Goal: Transaction & Acquisition: Purchase product/service

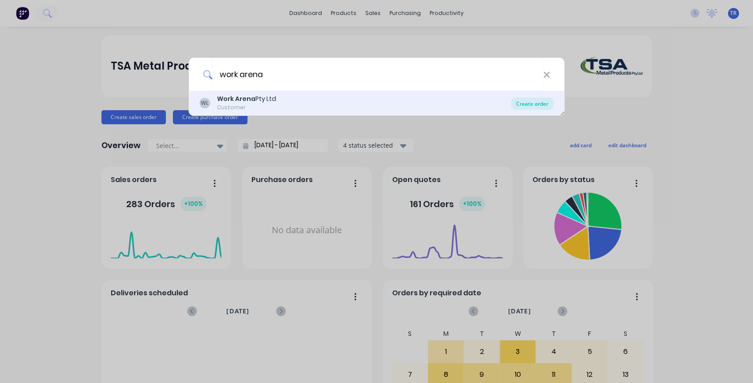
type input "work arena"
click at [535, 102] on div "Create order" at bounding box center [532, 103] width 43 height 12
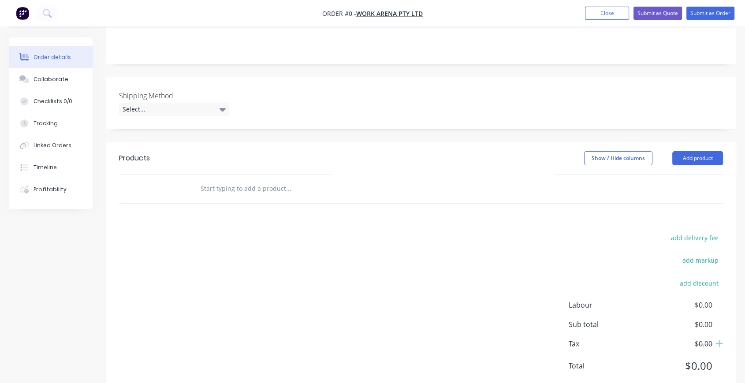
scroll to position [195, 0]
click at [212, 180] on input "text" at bounding box center [288, 189] width 176 height 18
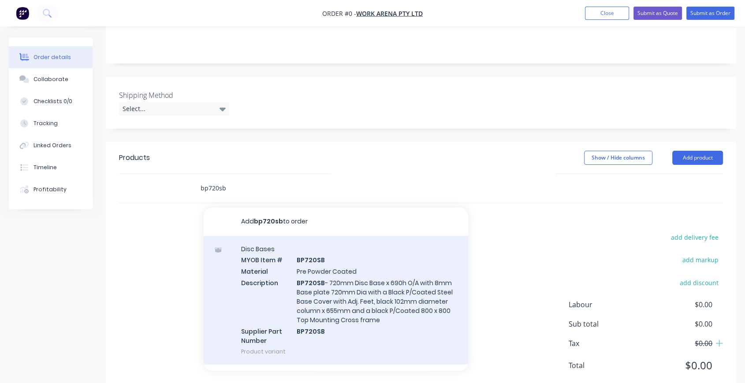
type input "bp720sb"
click at [392, 252] on div "Disc Bases MYOB Item # BP720SB Material Pre Powder Coated Description BP720SB -…" at bounding box center [336, 300] width 265 height 129
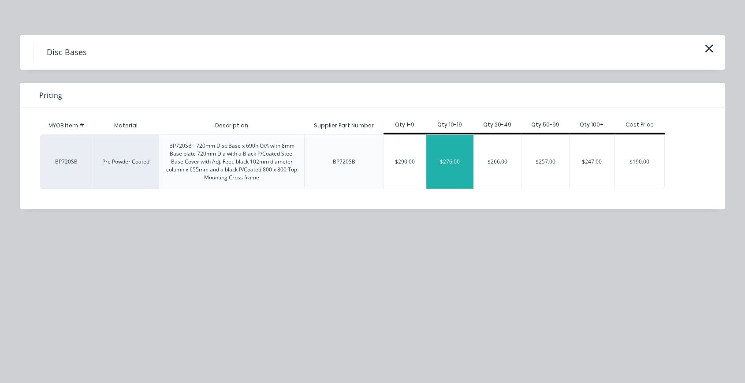
click at [458, 171] on div "$276.00" at bounding box center [451, 162] width 48 height 54
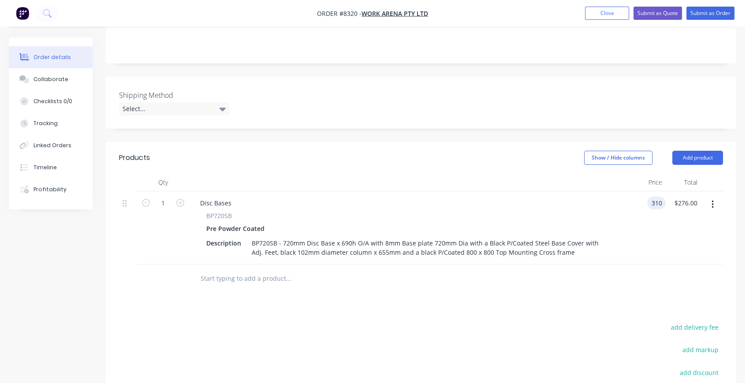
type input "$310.00"
click at [533, 287] on div "Products Show / Hide columns Add product Qty Price Total 1 Disc Bases BP720SB P…" at bounding box center [421, 314] width 631 height 344
type input "12"
type input "$3,720.00"
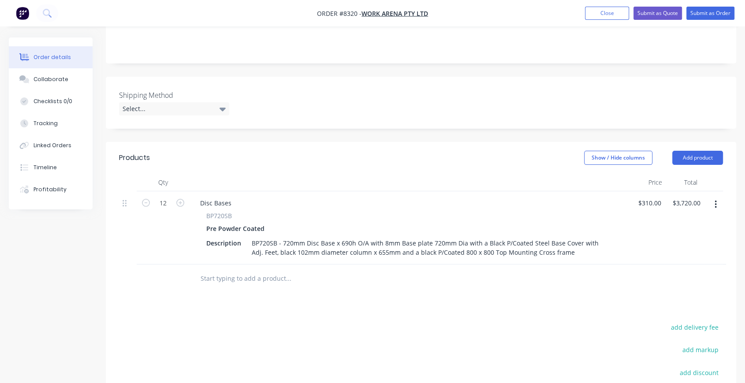
click at [272, 270] on input "text" at bounding box center [288, 279] width 176 height 18
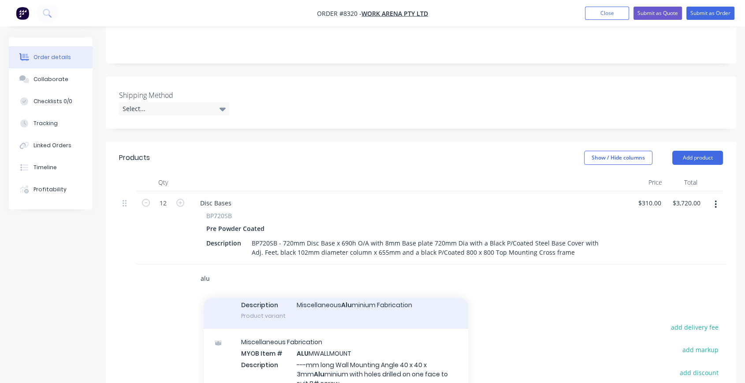
scroll to position [196, 0]
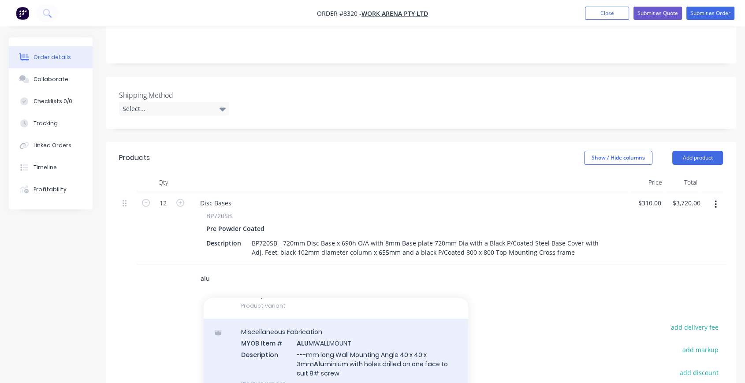
type input "alu"
click at [385, 330] on div "Miscellaneous Fabrication MYOB Item # ALU MWALLMOUNT Description ---mm long Wal…" at bounding box center [336, 358] width 265 height 78
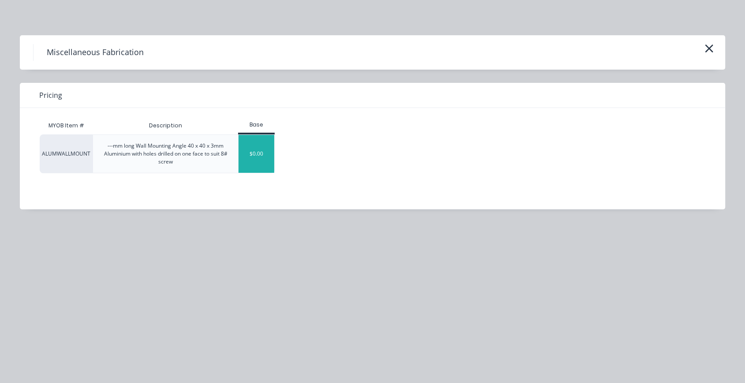
click at [268, 150] on div "$0.00" at bounding box center [257, 154] width 36 height 38
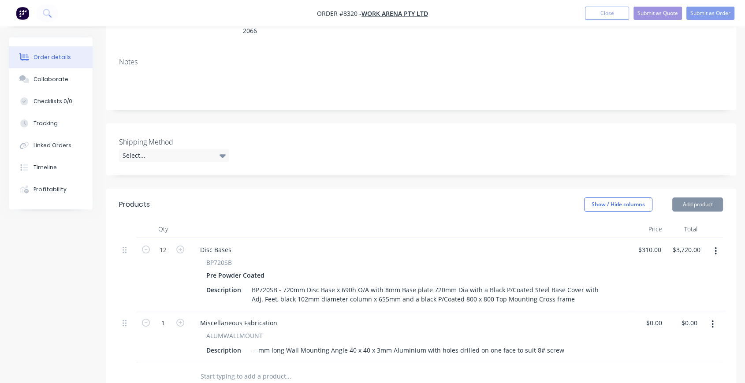
scroll to position [130, 0]
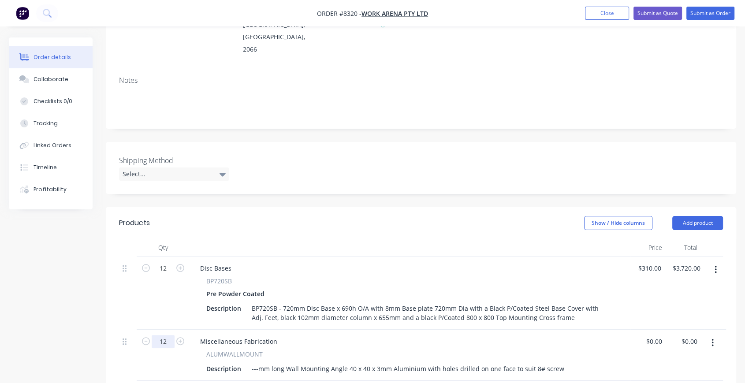
type input "12"
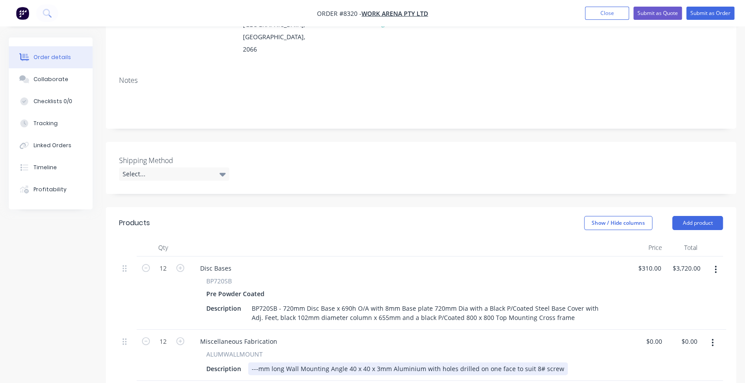
click at [255, 363] on div "---mm long Wall Mounting Angle 40 x 40 x 3mm Aluminium with holes drilled on on…" at bounding box center [408, 369] width 320 height 13
click at [561, 363] on div "1000mm long Wall Mounting Angle 40 x 40 x 3mm Aluminium with holes drilled on o…" at bounding box center [411, 369] width 327 height 13
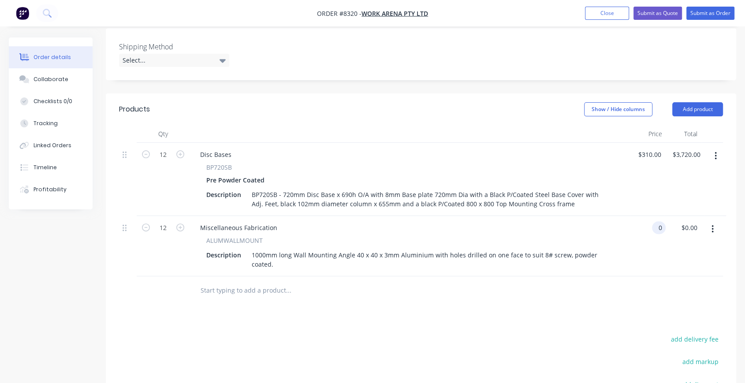
scroll to position [325, 0]
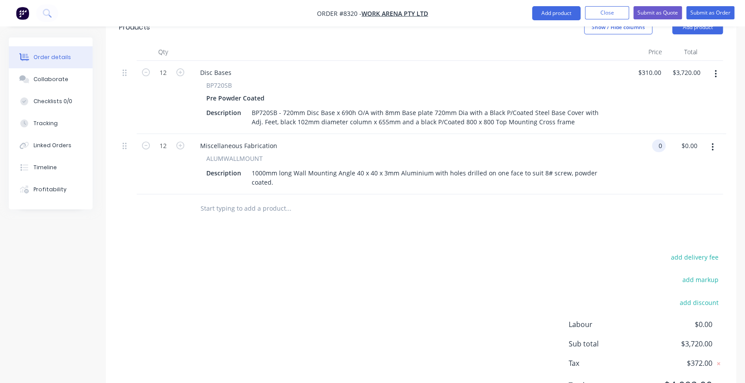
type input "$0.00"
click at [266, 200] on input "text" at bounding box center [288, 209] width 176 height 18
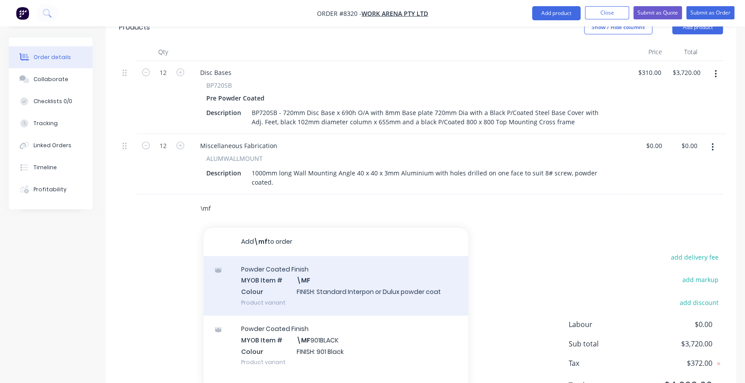
type input "\mf"
click at [360, 256] on div "Powder Coated Finish MYOB Item # \MF Colour FINISH: Standard Interpon or Dulux …" at bounding box center [336, 286] width 265 height 60
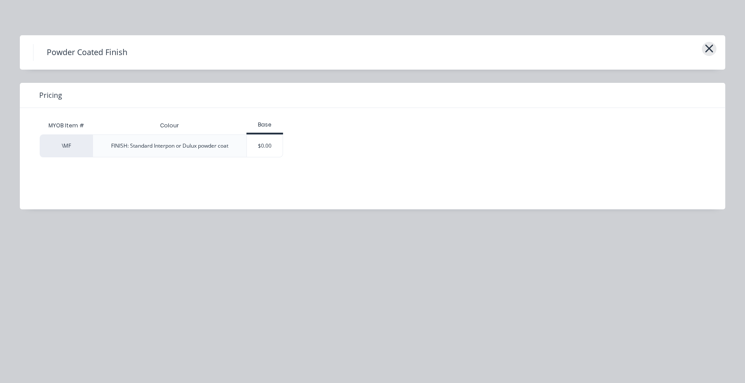
click at [712, 50] on icon "button" at bounding box center [709, 48] width 9 height 12
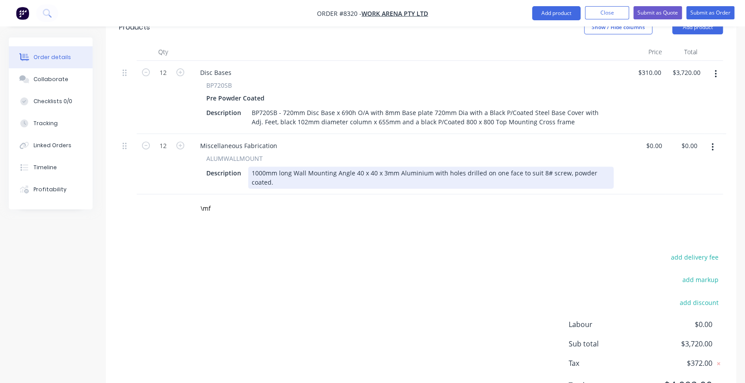
click at [608, 167] on div "1000mm long Wall Mounting Angle 40 x 40 x 3mm Aluminium with holes drilled on o…" at bounding box center [431, 178] width 366 height 22
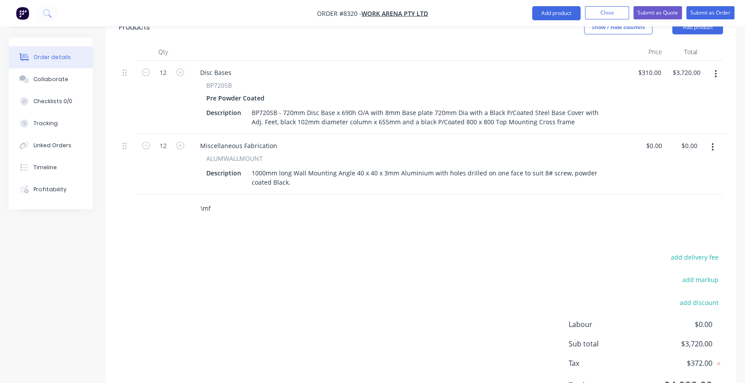
click at [228, 200] on input "\mf" at bounding box center [288, 209] width 176 height 18
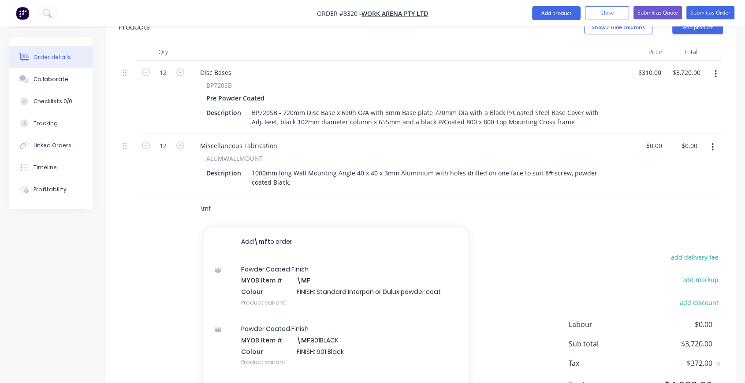
drag, startPoint x: 230, startPoint y: 186, endPoint x: 120, endPoint y: 183, distance: 109.9
click at [120, 195] on div "\mf Add \mf to order Powder Coated Finish MYOB Item # \MF Colour FINISH: Standa…" at bounding box center [421, 209] width 604 height 29
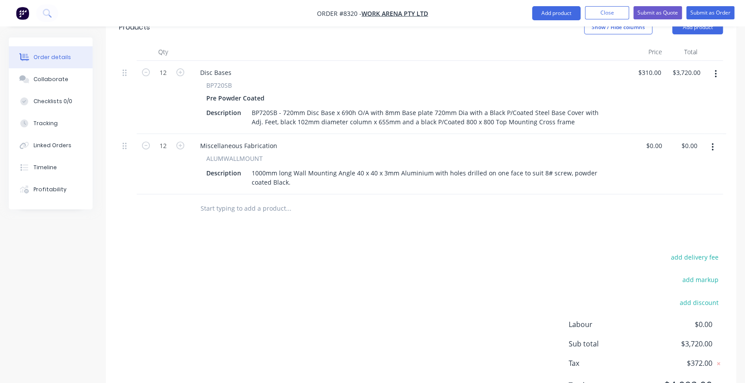
click at [296, 200] on input "text" at bounding box center [288, 209] width 176 height 18
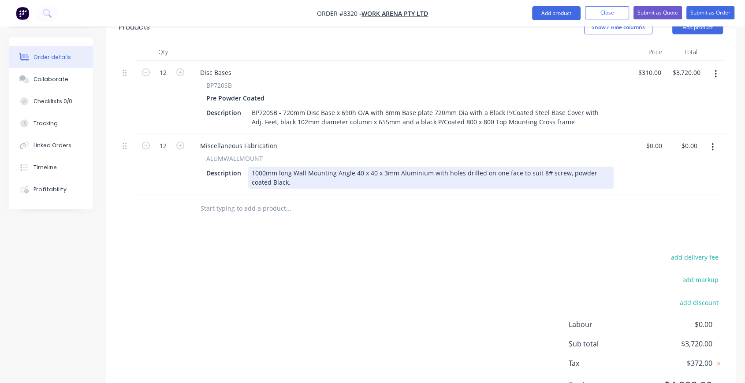
drag, startPoint x: 269, startPoint y: 157, endPoint x: 593, endPoint y: 154, distance: 323.8
click at [593, 167] on div "1000mm long Wall Mounting Angle 40 x 40 x 3mm Aluminium with holes drilled on o…" at bounding box center [431, 178] width 366 height 22
drag, startPoint x: 607, startPoint y: 148, endPoint x: 612, endPoint y: 149, distance: 4.5
click at [608, 167] on div "1000mm long Wall Mounting Angle 40 x 40 x 3mm Aluminium with holes drilled on o…" at bounding box center [431, 178] width 366 height 22
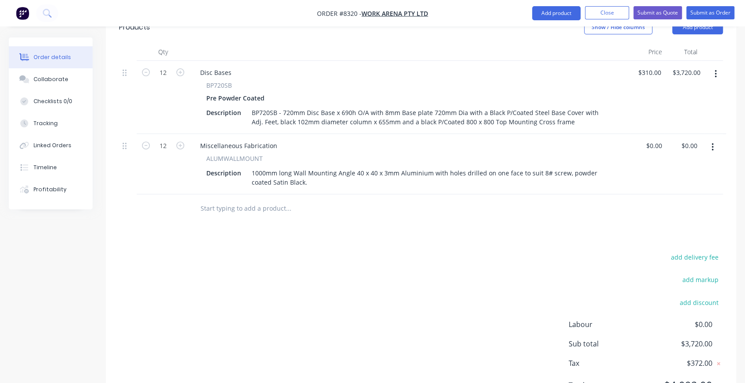
click at [583, 203] on div "Products Show / Hide columns Add product Qty Price Total 12 Disc Bases BP720SB …" at bounding box center [421, 213] width 631 height 404
click at [293, 200] on input "text" at bounding box center [288, 209] width 176 height 18
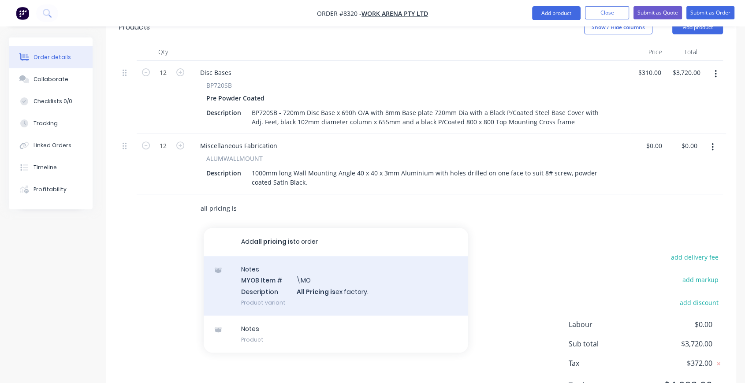
type input "all pricing is"
click at [338, 256] on div "Notes MYOB Item # \MO Description All Pricing is ex factory. Product variant" at bounding box center [336, 286] width 265 height 60
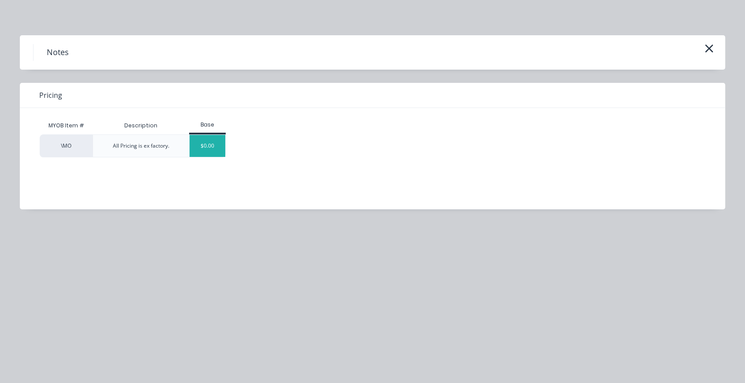
click at [208, 144] on div "$0.00" at bounding box center [208, 146] width 36 height 22
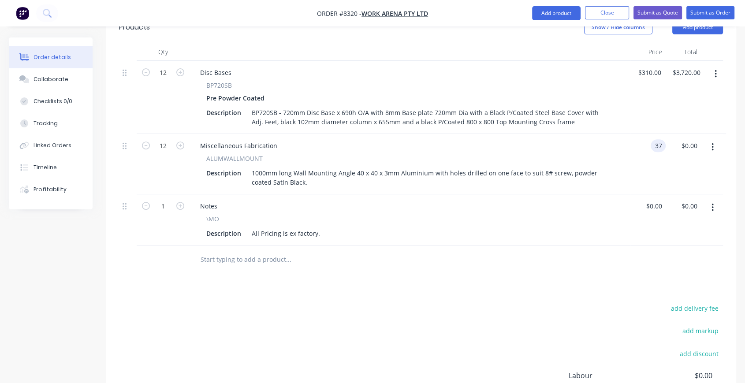
type input "3"
type input "$0.00"
click at [610, 246] on div at bounding box center [421, 260] width 604 height 29
type input "$35.00"
type input "$420.00"
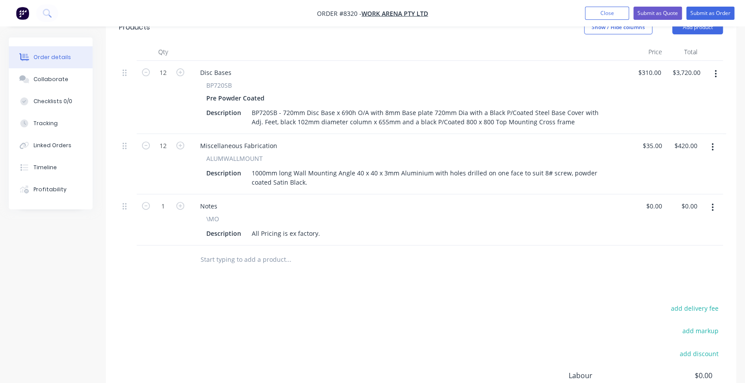
scroll to position [261, 0]
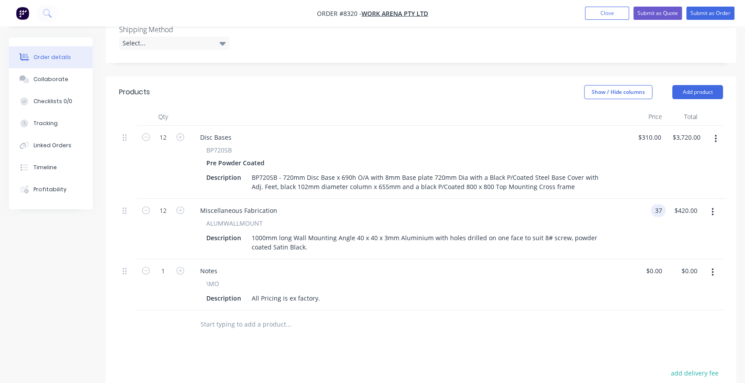
type input "$37.00"
type input "$444.00"
click at [574, 311] on div at bounding box center [421, 325] width 604 height 29
click at [543, 311] on div at bounding box center [421, 325] width 604 height 29
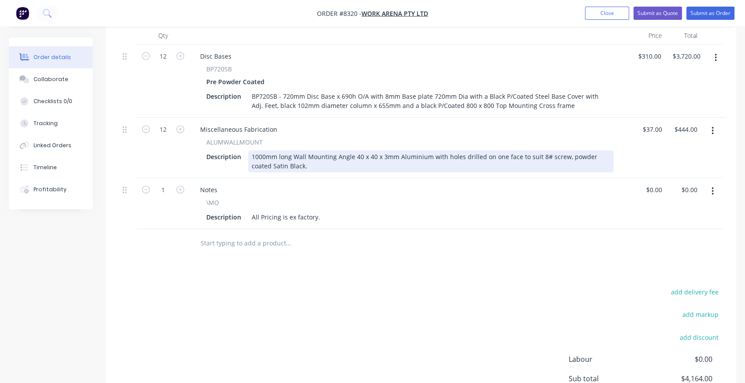
scroll to position [397, 0]
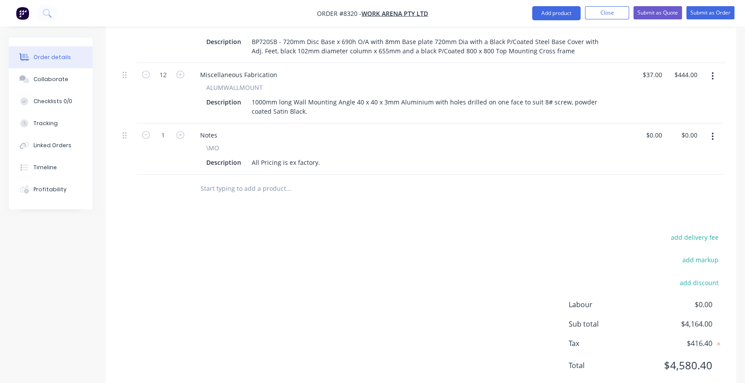
click at [712, 132] on icon "button" at bounding box center [713, 137] width 2 height 10
click at [673, 206] on div "Delete" at bounding box center [681, 212] width 68 height 13
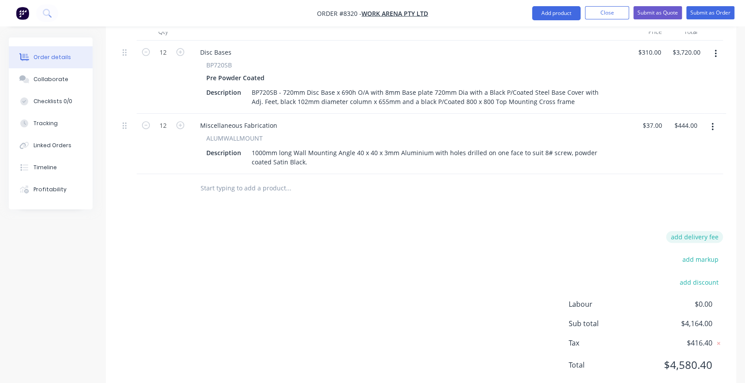
click at [690, 231] on button "add delivery fee" at bounding box center [694, 237] width 57 height 12
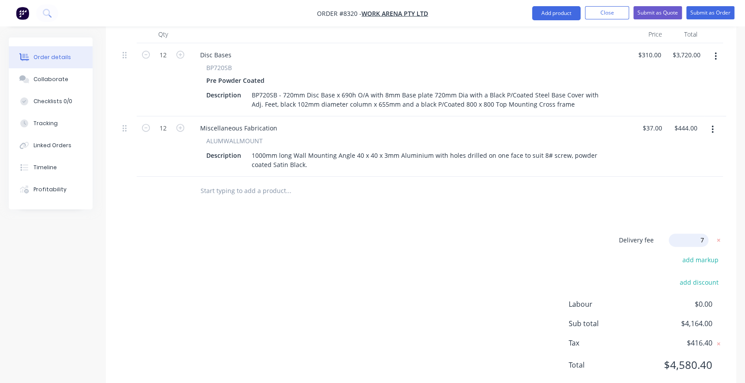
type input "75"
click at [615, 187] on div "Products Show / Hide columns Add product Qty Price Total 12 Disc Bases BP720SB …" at bounding box center [421, 195] width 631 height 402
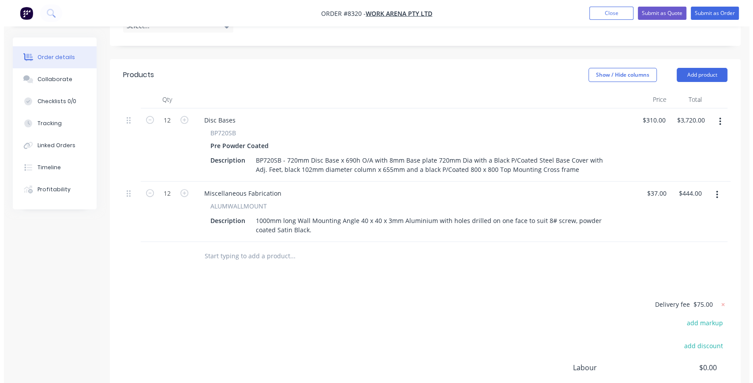
scroll to position [211, 0]
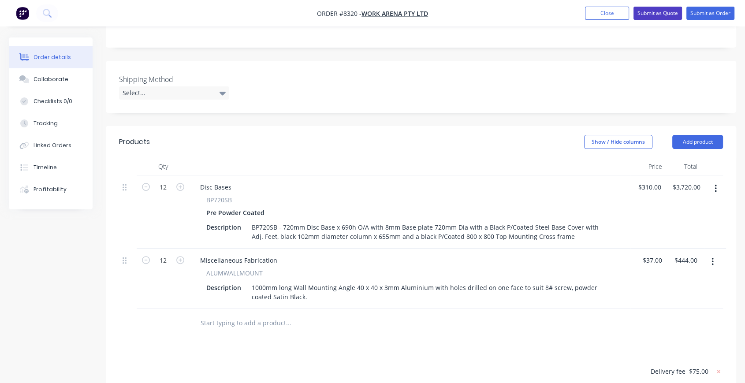
click at [656, 14] on button "Submit as Quote" at bounding box center [658, 13] width 49 height 13
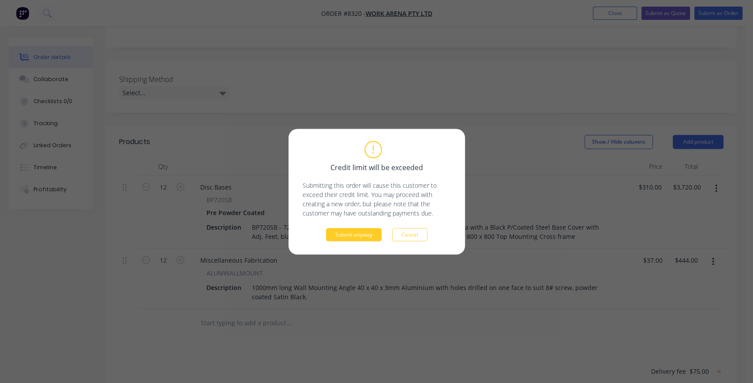
click at [358, 232] on button "Submit anyway" at bounding box center [354, 234] width 56 height 13
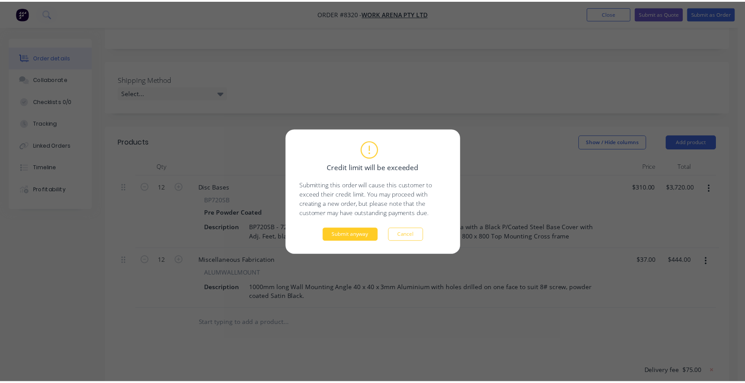
scroll to position [210, 0]
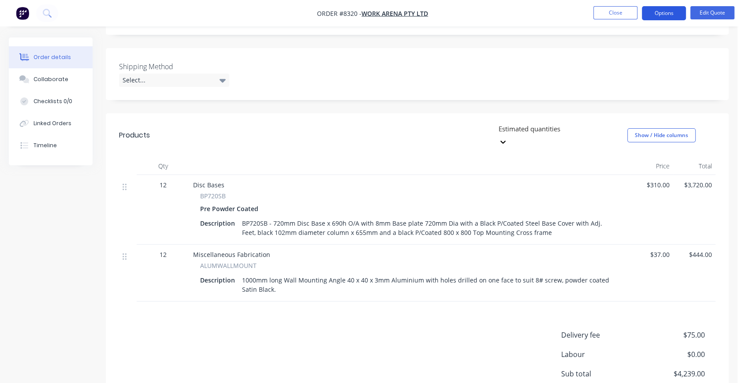
click at [671, 15] on button "Options" at bounding box center [664, 13] width 44 height 14
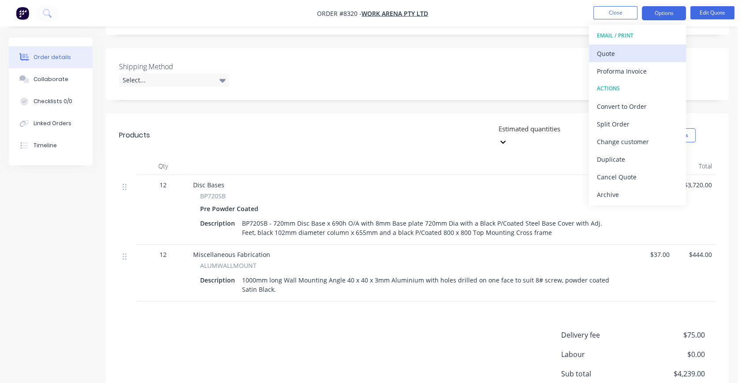
click at [635, 51] on div "Quote" at bounding box center [637, 53] width 81 height 13
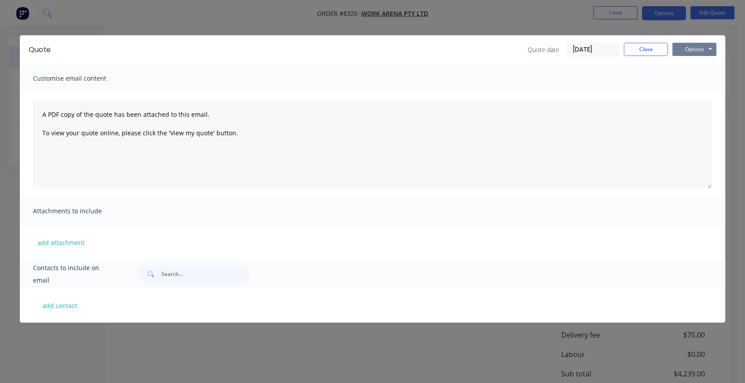
click at [696, 50] on button "Options" at bounding box center [695, 49] width 44 height 13
click at [695, 65] on button "Preview" at bounding box center [701, 65] width 56 height 15
click at [649, 47] on button "Close" at bounding box center [646, 49] width 44 height 13
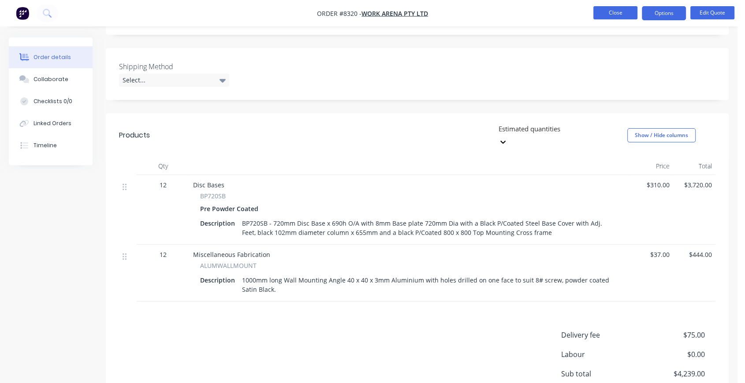
click at [625, 11] on button "Close" at bounding box center [616, 12] width 44 height 13
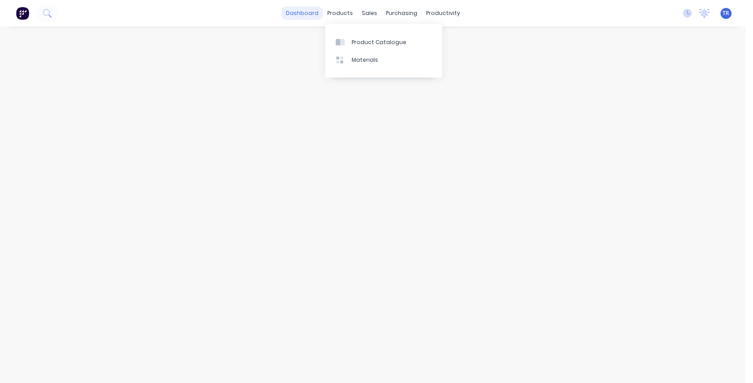
click at [308, 8] on link "dashboard" at bounding box center [301, 13] width 41 height 13
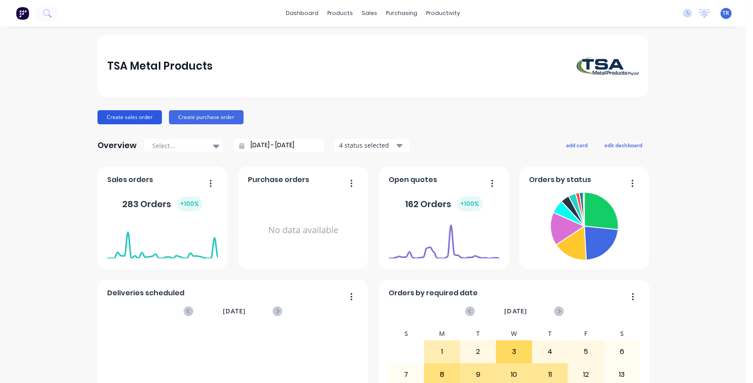
click at [141, 120] on button "Create sales order" at bounding box center [129, 117] width 64 height 14
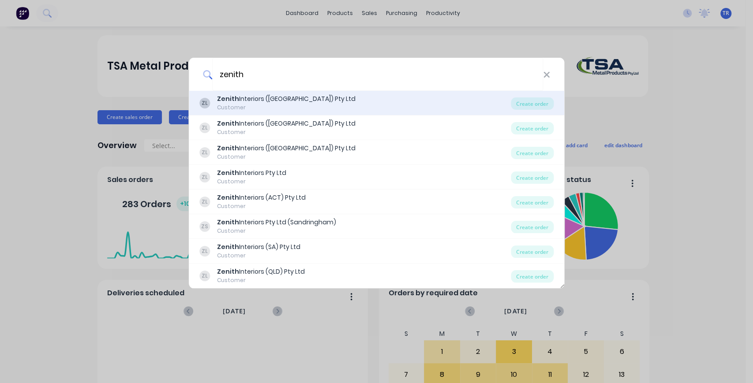
type input "zenith"
click at [322, 102] on div "ZL Zenith Interiors (VIC) Pty Ltd Customer" at bounding box center [355, 102] width 312 height 17
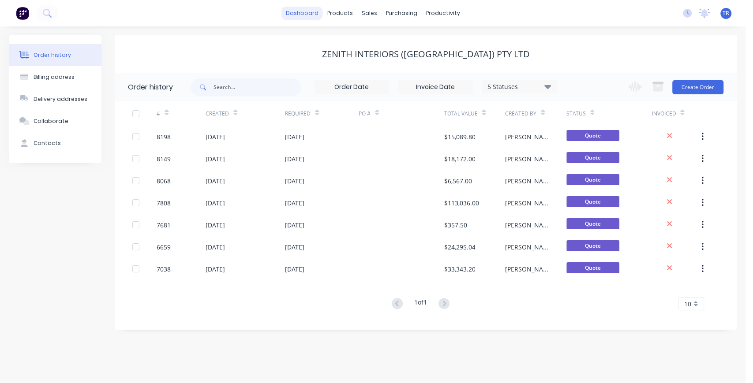
click at [312, 12] on link "dashboard" at bounding box center [301, 13] width 41 height 13
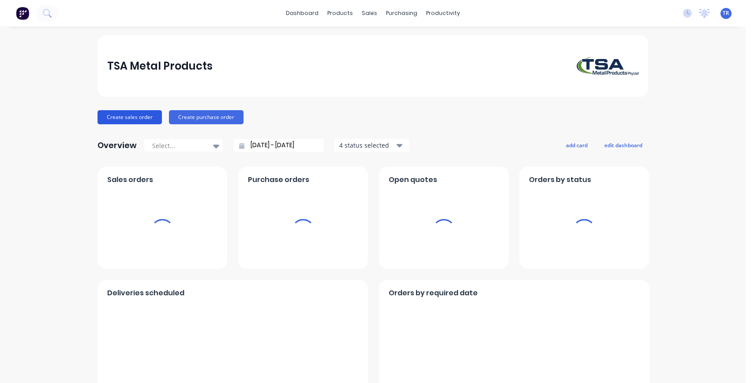
click at [110, 116] on button "Create sales order" at bounding box center [129, 117] width 64 height 14
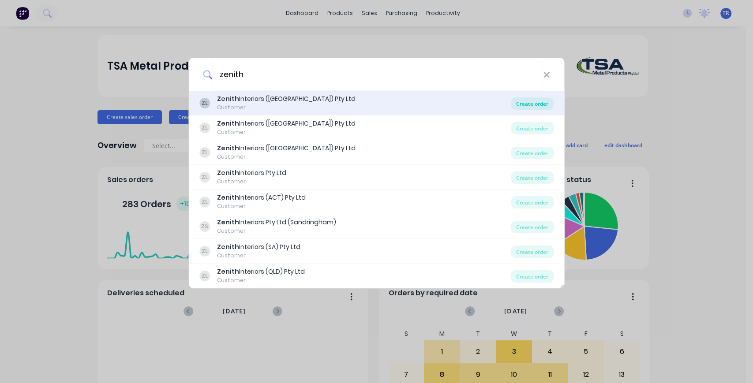
type input "zenith"
click at [532, 105] on div "Create order" at bounding box center [532, 103] width 43 height 12
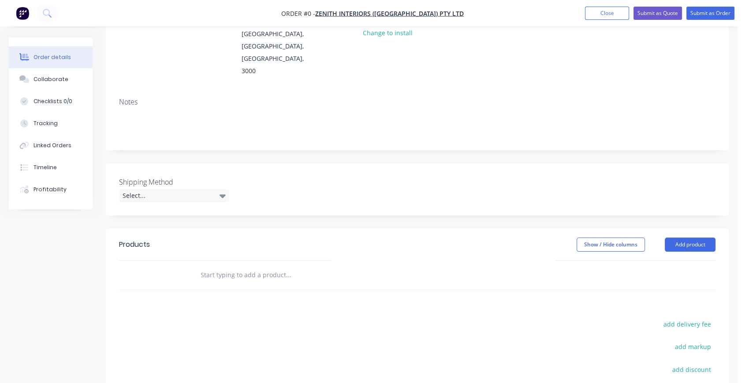
scroll to position [131, 0]
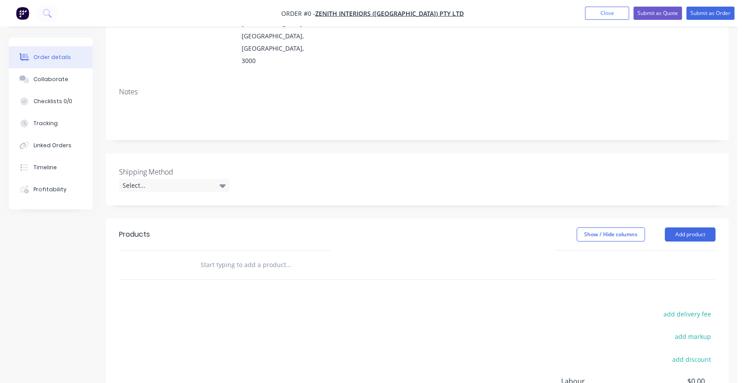
click at [228, 256] on input "text" at bounding box center [288, 265] width 176 height 18
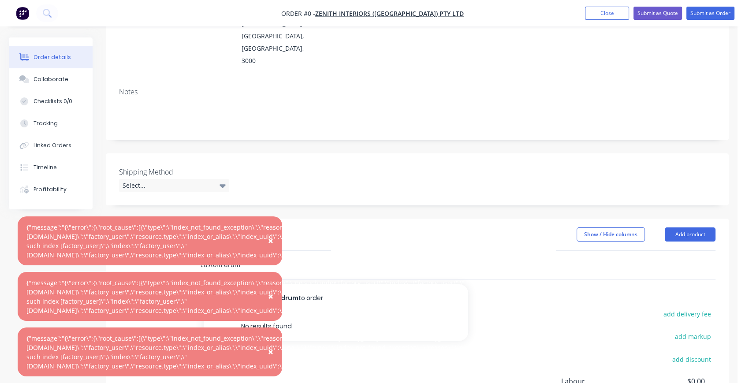
scroll to position [195, 0]
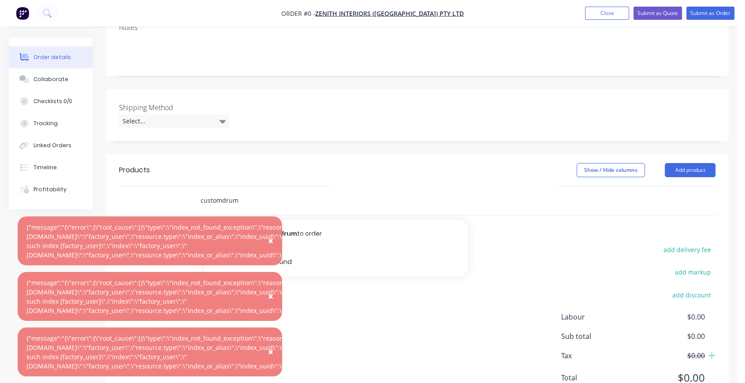
drag, startPoint x: 258, startPoint y: 164, endPoint x: 173, endPoint y: 161, distance: 85.2
click at [173, 187] on div "customdrum Add customdrum to order No results found" at bounding box center [417, 201] width 597 height 29
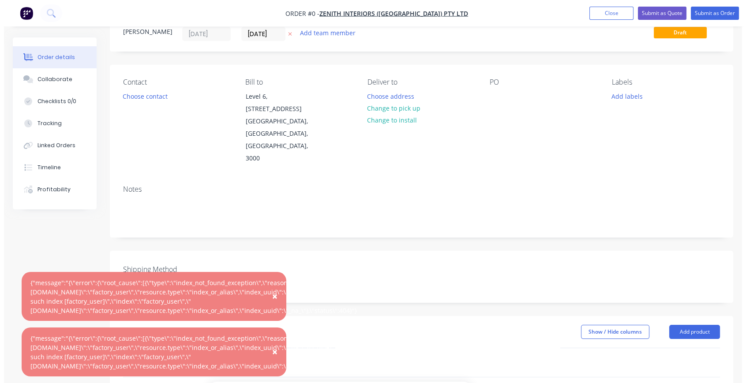
scroll to position [0, 0]
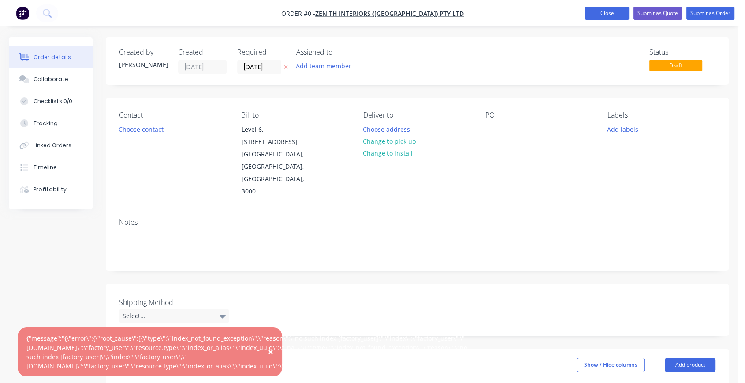
type input "custom"
click at [620, 13] on button "Close" at bounding box center [607, 13] width 44 height 13
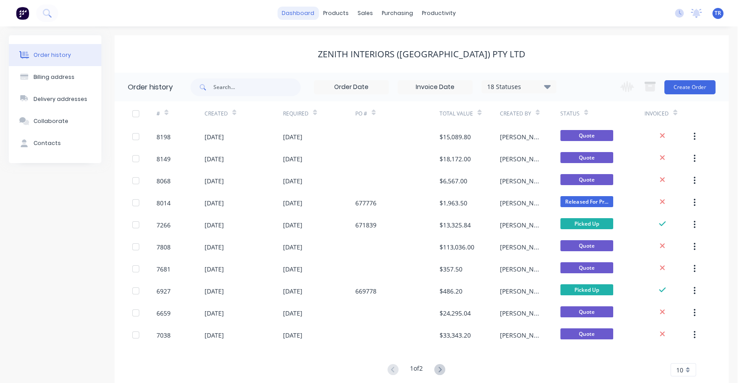
click at [305, 14] on link "dashboard" at bounding box center [297, 13] width 41 height 13
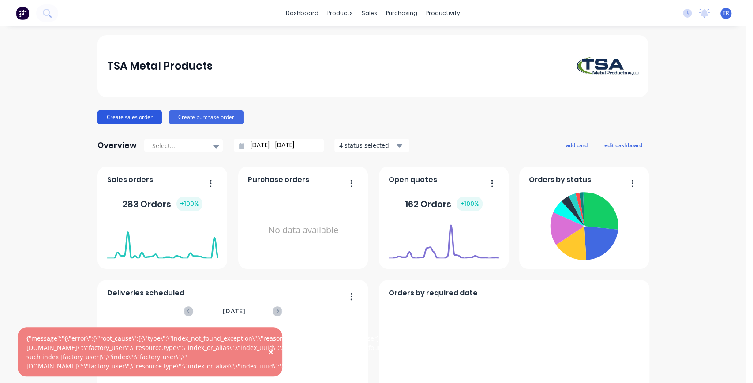
click at [134, 116] on button "Create sales order" at bounding box center [129, 117] width 64 height 14
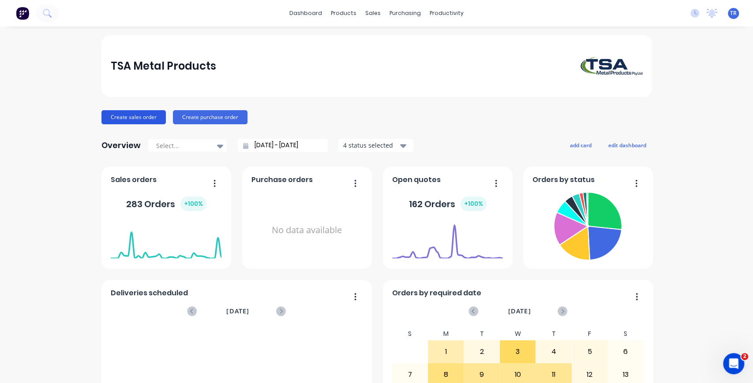
click at [149, 115] on button "Create sales order" at bounding box center [133, 117] width 64 height 14
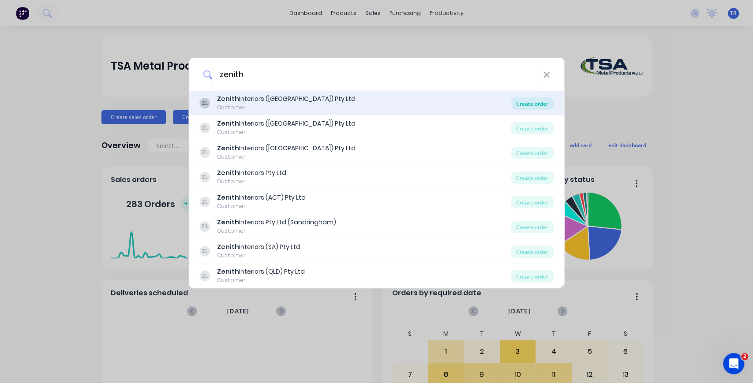
type input "zenith"
click at [540, 103] on div "Create order" at bounding box center [532, 103] width 43 height 12
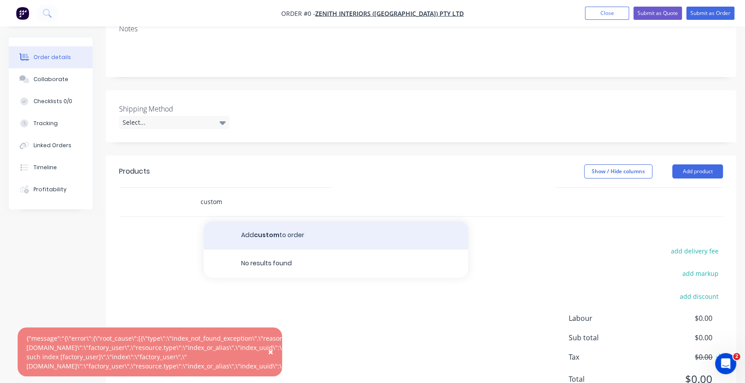
scroll to position [195, 0]
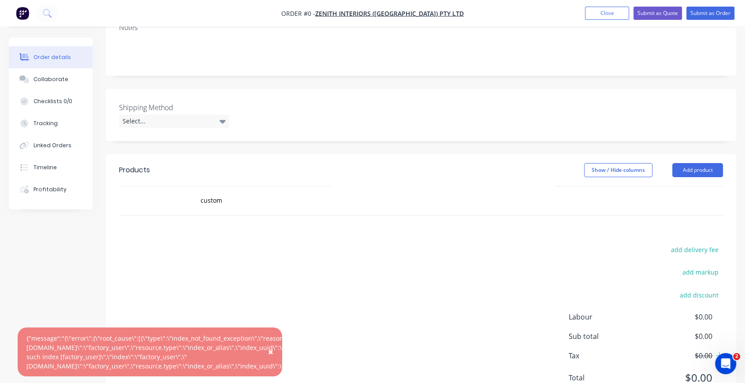
click at [271, 358] on span "×" at bounding box center [270, 352] width 5 height 12
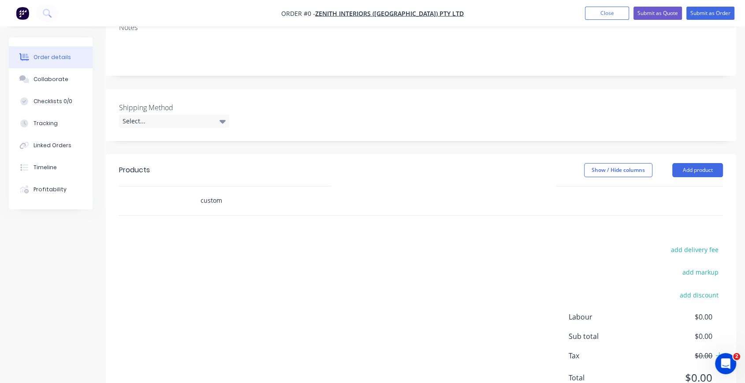
click at [247, 192] on input "custom" at bounding box center [288, 201] width 176 height 18
type input "c"
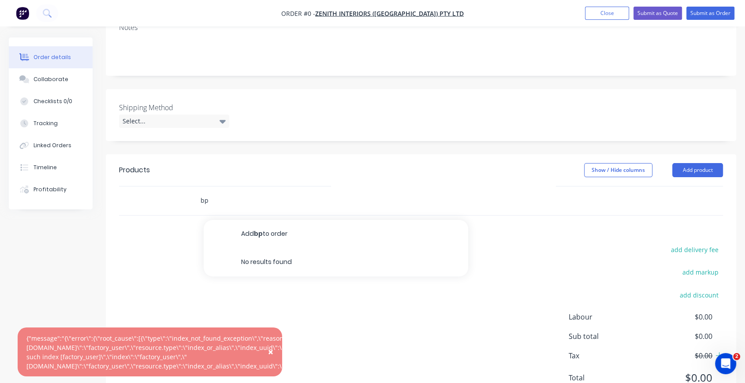
type input "b"
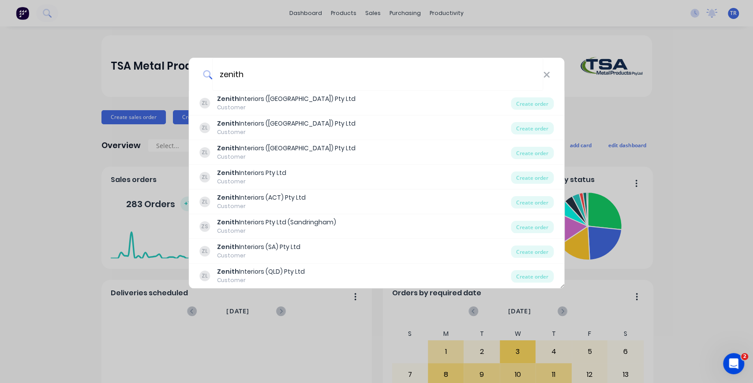
type input "zenith"
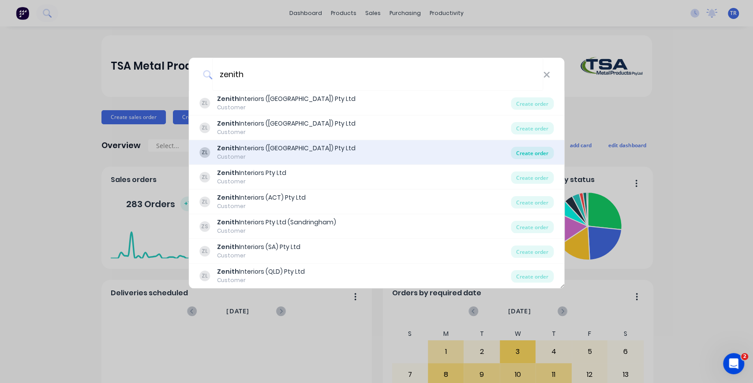
click at [526, 157] on div "Create order" at bounding box center [532, 153] width 43 height 12
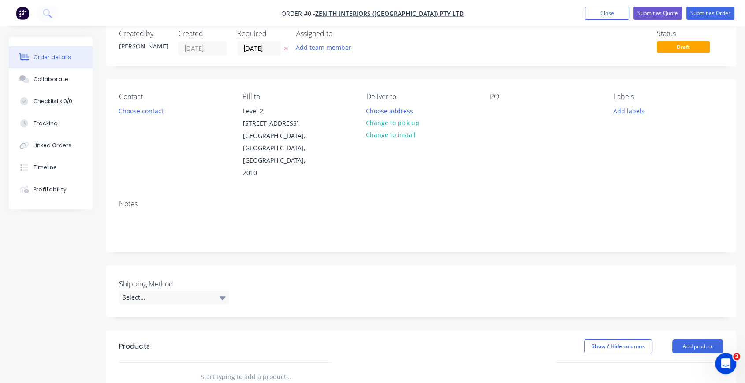
scroll to position [131, 0]
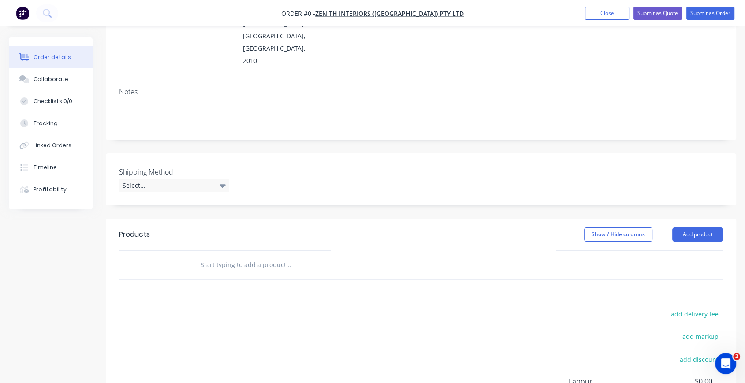
click at [246, 256] on input "text" at bounding box center [288, 265] width 176 height 18
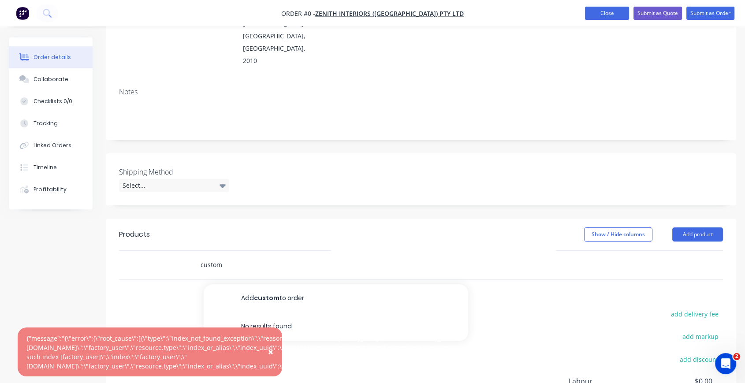
type input "custom"
click at [612, 12] on button "Close" at bounding box center [607, 13] width 44 height 13
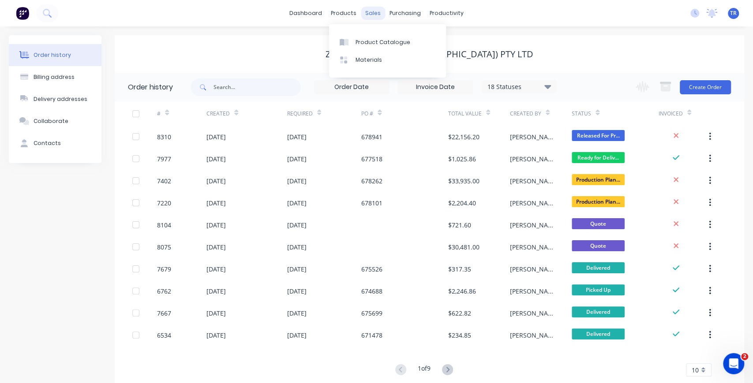
click at [372, 14] on div "sales" at bounding box center [373, 13] width 24 height 13
click at [316, 17] on link "dashboard" at bounding box center [301, 13] width 41 height 13
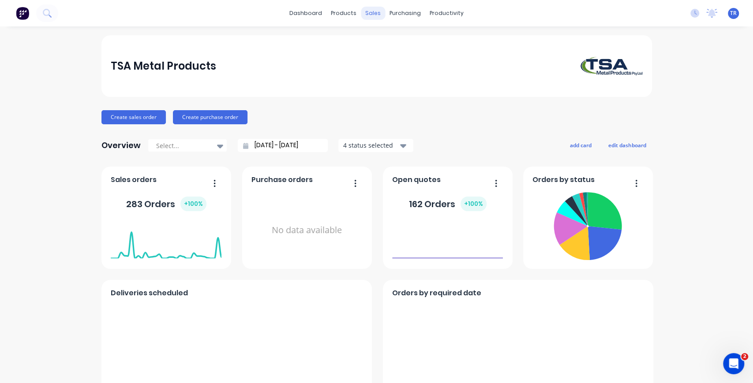
click at [370, 14] on div "sales" at bounding box center [373, 13] width 24 height 13
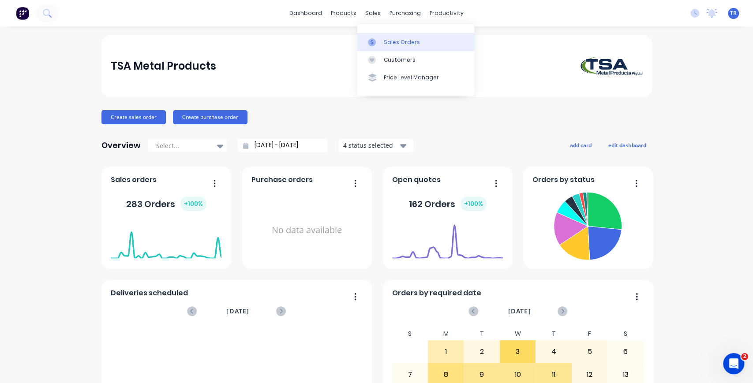
click at [394, 35] on link "Sales Orders" at bounding box center [415, 42] width 117 height 18
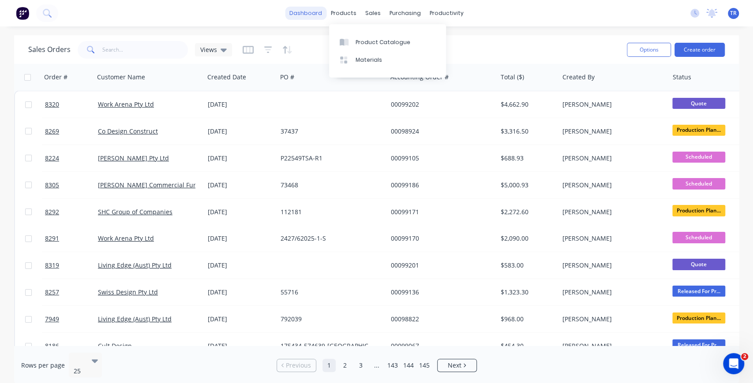
click at [317, 14] on link "dashboard" at bounding box center [305, 13] width 41 height 13
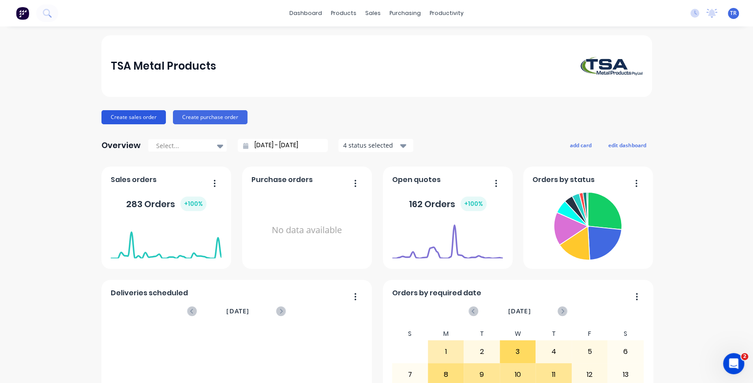
click at [135, 116] on button "Create sales order" at bounding box center [133, 117] width 64 height 14
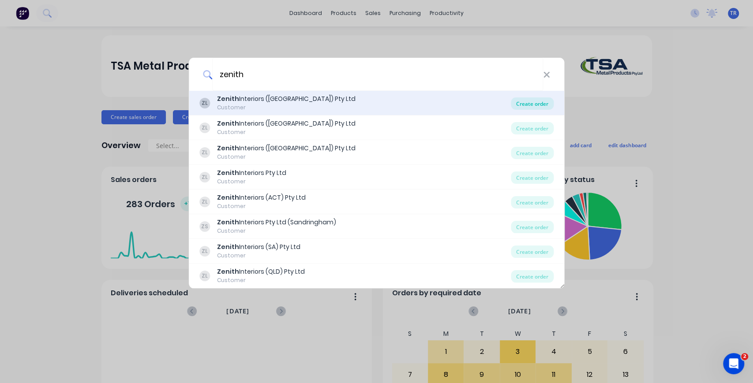
type input "zenith"
click at [520, 105] on div "Create order" at bounding box center [532, 103] width 43 height 12
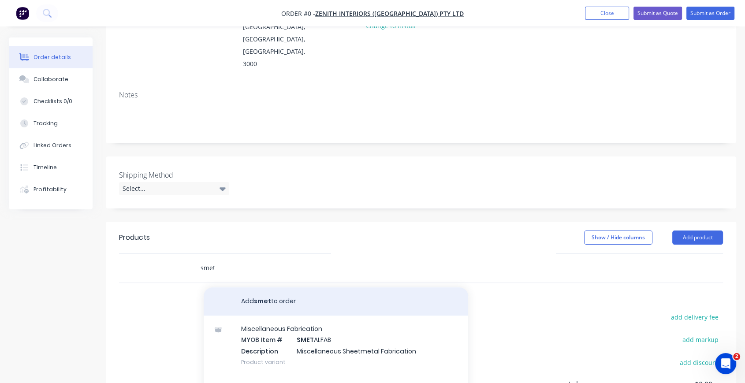
scroll to position [131, 0]
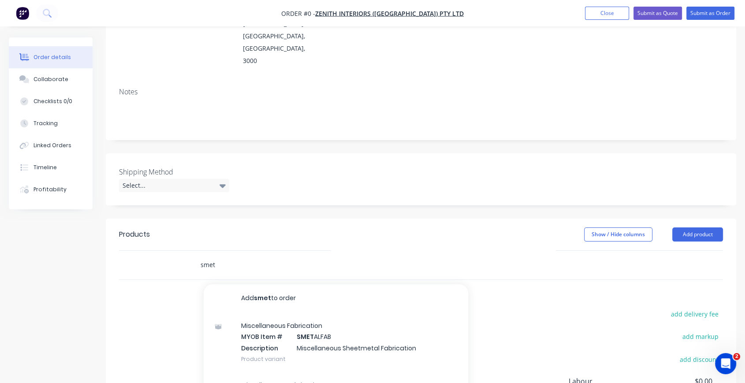
drag, startPoint x: 221, startPoint y: 226, endPoint x: 183, endPoint y: 227, distance: 37.9
click at [183, 251] on div "smet Add smet to order Miscellaneous Fabrication MYOB Item # SMET ALFAB Descrip…" at bounding box center [421, 265] width 604 height 29
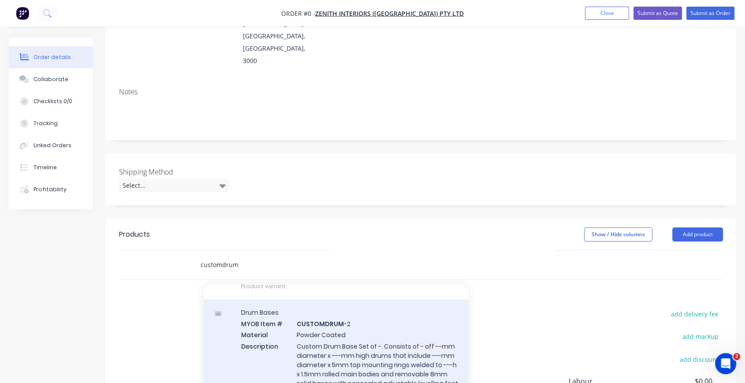
type input "customdrum"
click at [379, 308] on div "Drum Bases MYOB Item # CUSTOMDRUM -2 Material Powder Coated Description Custom …" at bounding box center [336, 353] width 265 height 108
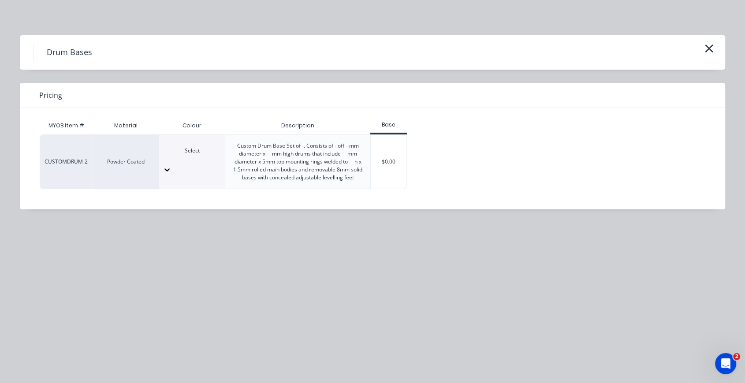
click at [206, 161] on div "Select" at bounding box center [192, 155] width 66 height 16
type input "tbc"
click at [393, 162] on div "$0.00" at bounding box center [389, 162] width 36 height 54
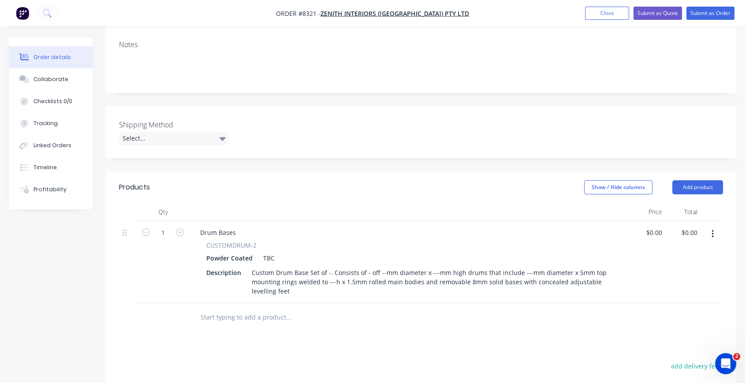
scroll to position [196, 0]
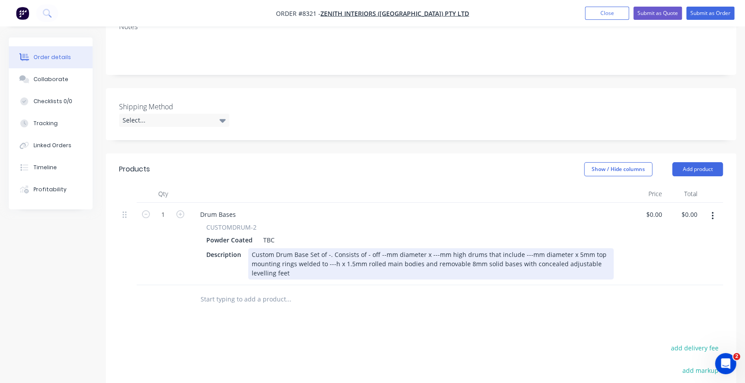
click at [327, 248] on div "Custom Drum Base Set of -. Consists of - off --mm diameter x ---mm high drums t…" at bounding box center [431, 263] width 366 height 31
click at [276, 248] on div "Custom Drum Base Set of 2. Consists of 2 off 800 x 600mm obround x 695mm high d…" at bounding box center [431, 263] width 366 height 31
click at [473, 248] on div "Custom Obround Drum Base Set of 2. Consists of 2 off 800 x 600mm obround x 695m…" at bounding box center [431, 263] width 366 height 31
click at [494, 248] on div "Custom Obround Drum Base Set of 2. Consists of 2 off 800 x 600mm x 695mm high d…" at bounding box center [431, 263] width 366 height 31
click at [579, 248] on div "Custom Obround Drum Base Set of 2. Consists of 2 off 800 x 600mm x 695mm high o…" at bounding box center [431, 263] width 366 height 31
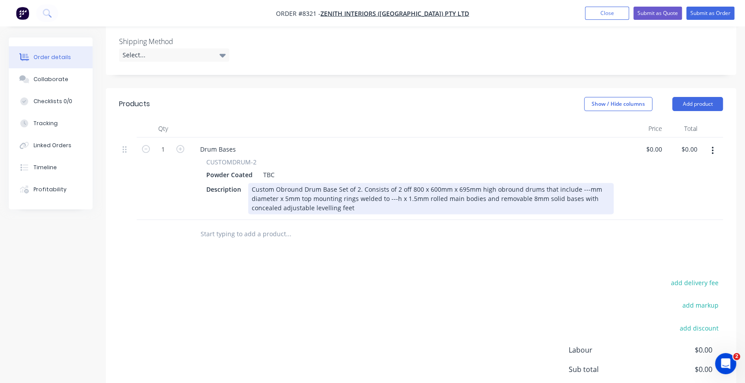
scroll to position [261, 0]
click at [580, 183] on div "Custom Obround Drum Base Set of 2. Consists of 2 off 800 x 600mm x 695mm high o…" at bounding box center [431, 198] width 366 height 31
click at [575, 183] on div "Custom Obround Drum Base Set of 2. Consists of 2 off 800 x 600mm x 695mm high o…" at bounding box center [431, 198] width 366 height 31
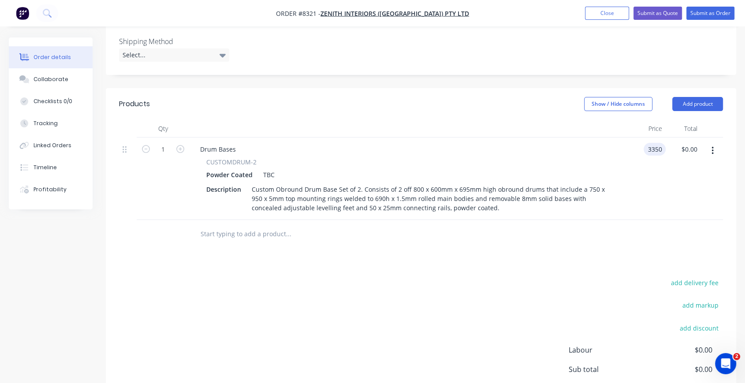
type input "$3,350.00"
click at [337, 225] on input "text" at bounding box center [288, 234] width 176 height 18
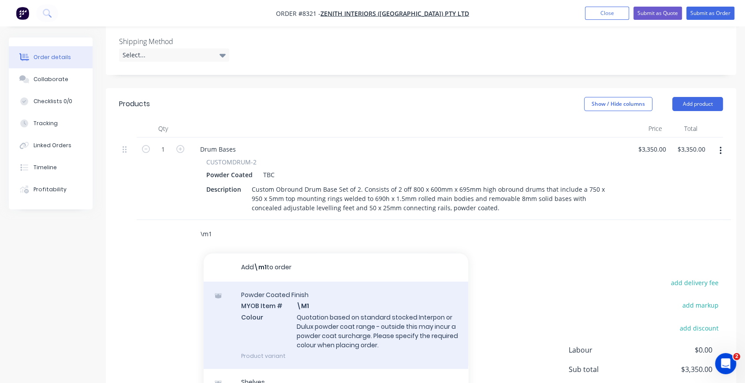
type input "\m1"
click at [348, 291] on div "Powder Coated Finish MYOB Item # \M1 Colour Quotation based on standard stocked…" at bounding box center [336, 325] width 265 height 87
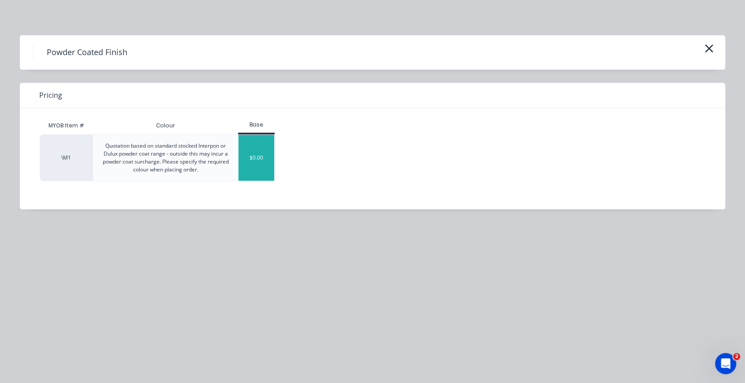
click at [266, 157] on div "$0.00" at bounding box center [257, 158] width 36 height 46
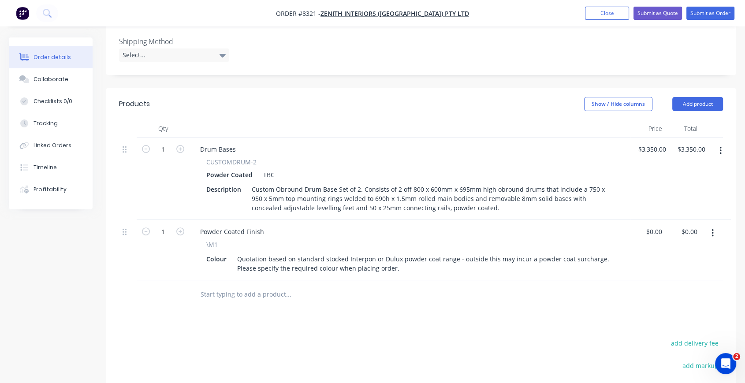
click at [266, 286] on input "text" at bounding box center [288, 295] width 176 height 18
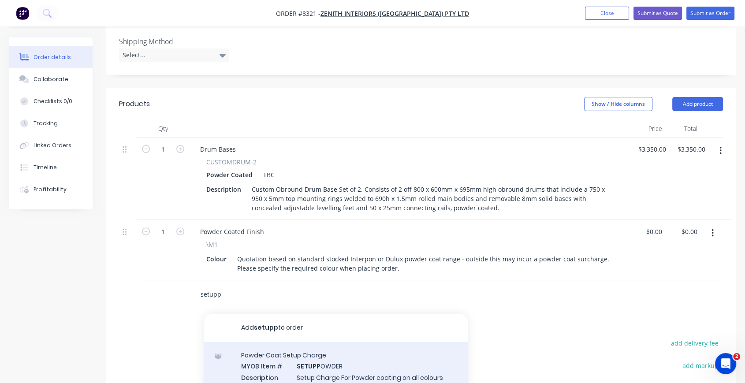
type input "setupp"
click at [363, 342] on div "Powder Coat Setup Charge MYOB Item # SETUPP OWDER Description Setup Charge For …" at bounding box center [336, 381] width 265 height 78
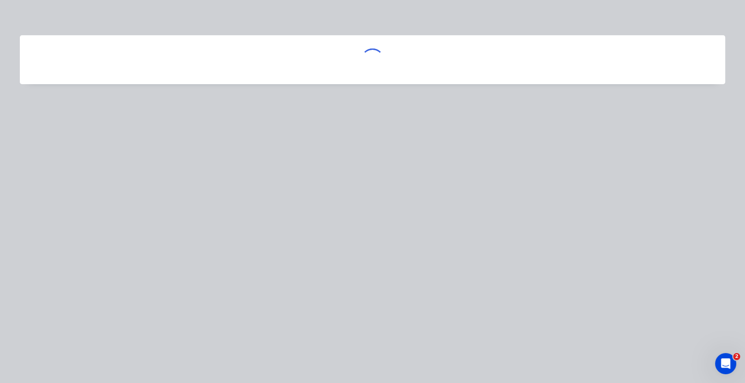
scroll to position [196, 0]
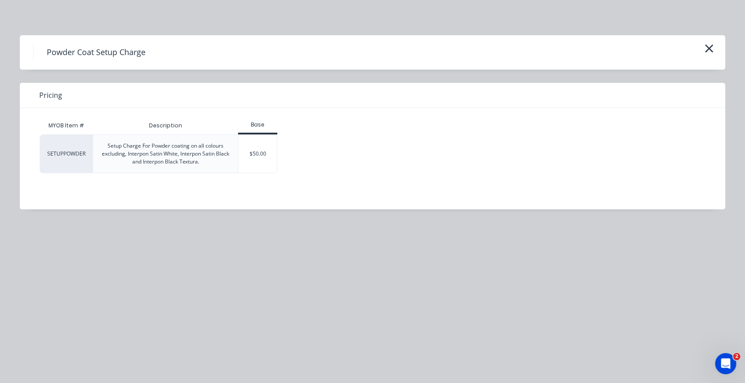
click at [279, 146] on div "SETUPPOWDER Setup Charge For Powder coating on all colours excluding, Interpon …" at bounding box center [366, 154] width 653 height 39
click at [271, 149] on div "$50.00" at bounding box center [258, 154] width 38 height 38
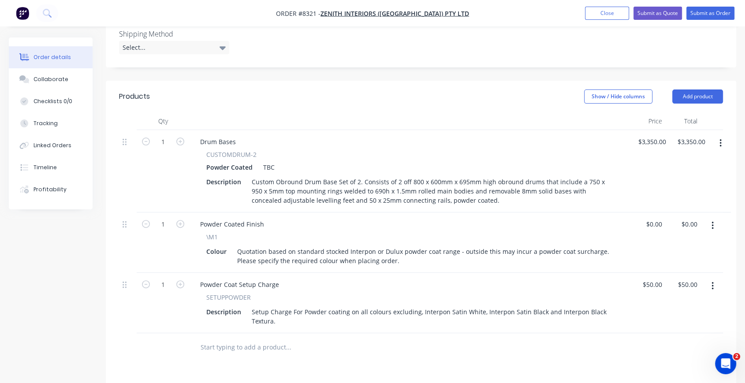
scroll to position [326, 0]
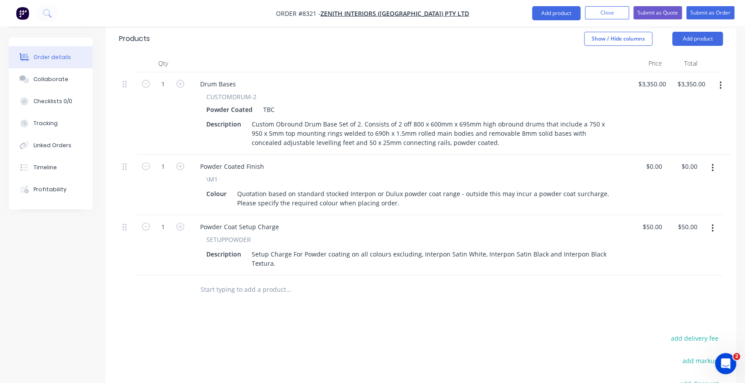
click at [317, 281] on input "text" at bounding box center [288, 290] width 176 height 18
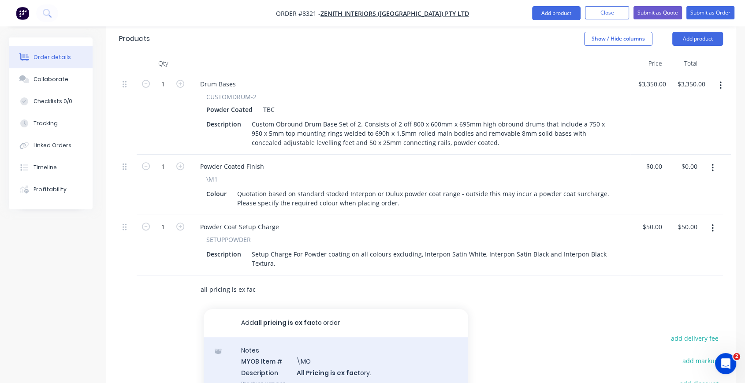
type input "all pricing is ex fac"
click at [398, 337] on div "Notes MYOB Item # \MO Description All Pricing is ex fac tory. Product variant" at bounding box center [336, 367] width 265 height 60
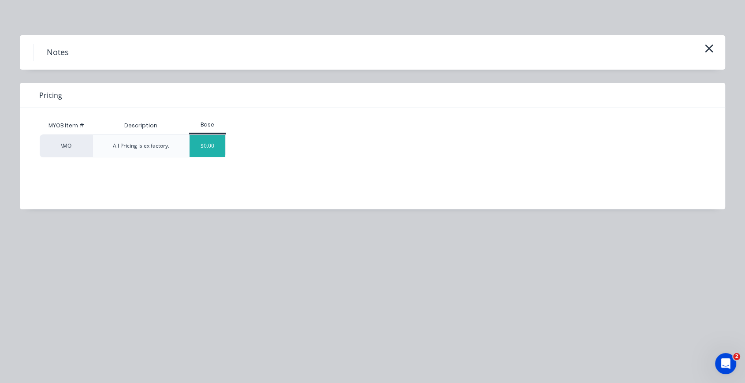
click at [214, 145] on div "$0.00" at bounding box center [208, 146] width 36 height 22
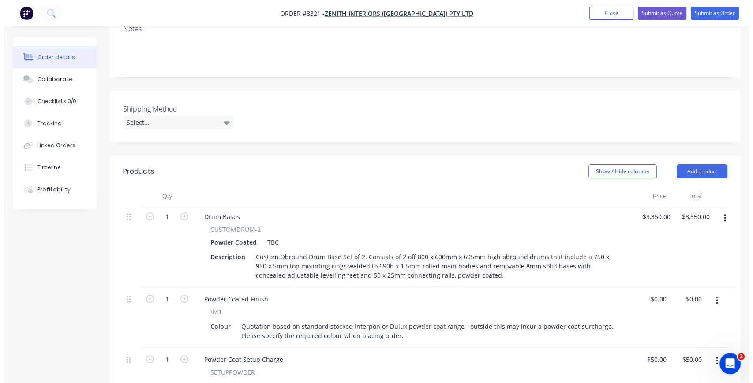
scroll to position [0, 0]
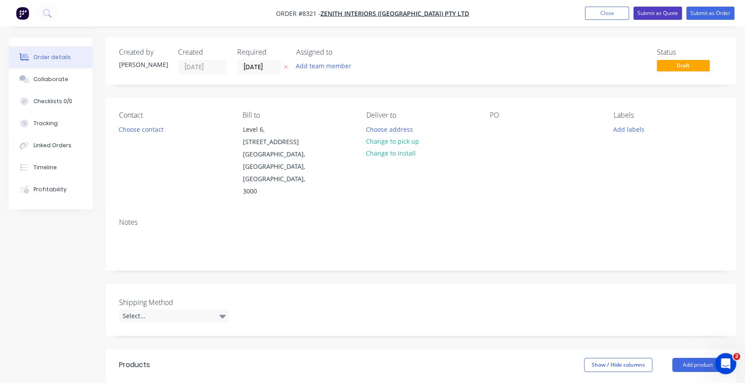
click at [662, 11] on button "Submit as Quote" at bounding box center [658, 13] width 49 height 13
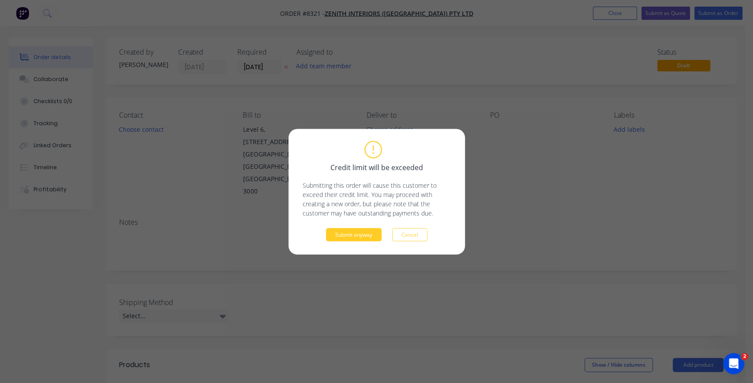
click at [370, 231] on button "Submit anyway" at bounding box center [354, 234] width 56 height 13
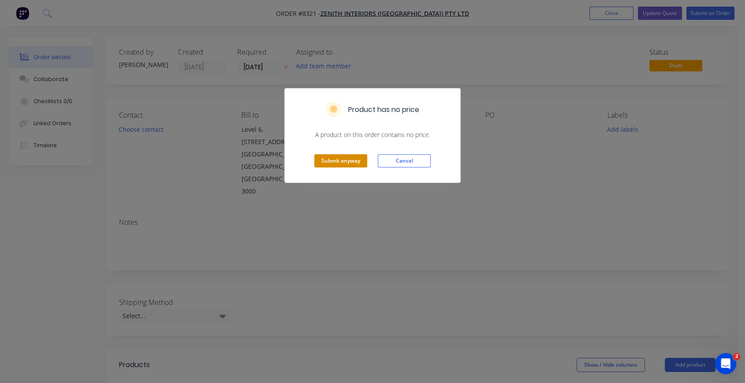
click at [351, 159] on button "Submit anyway" at bounding box center [340, 160] width 53 height 13
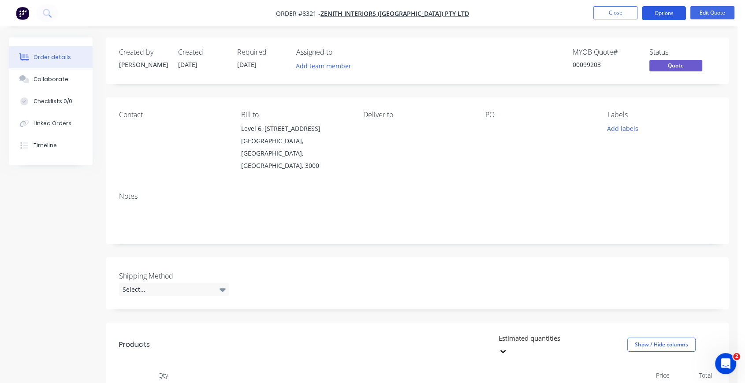
click at [666, 12] on button "Options" at bounding box center [664, 13] width 44 height 14
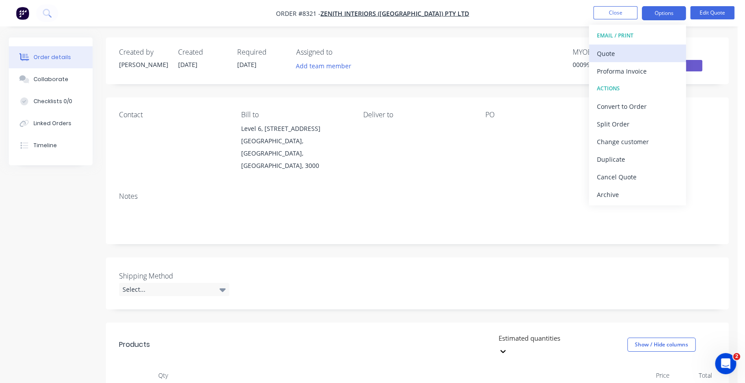
click at [611, 61] on button "Quote" at bounding box center [637, 54] width 97 height 18
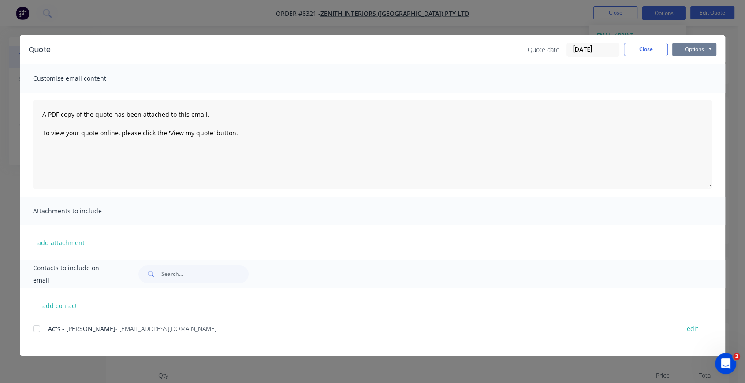
click at [684, 46] on button "Options" at bounding box center [695, 49] width 44 height 13
click at [704, 66] on button "Preview" at bounding box center [701, 65] width 56 height 15
click at [640, 47] on button "Close" at bounding box center [646, 49] width 44 height 13
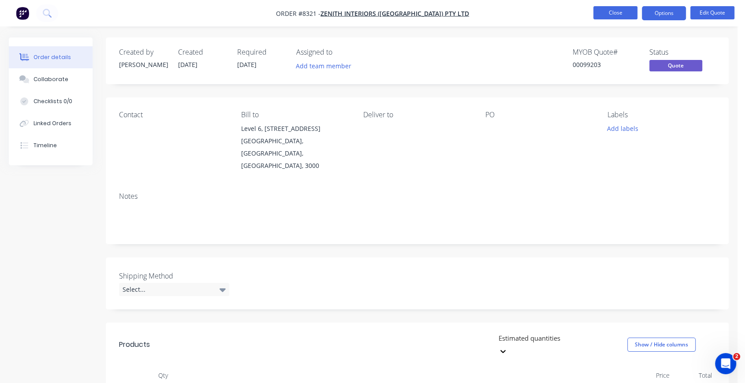
click at [621, 13] on button "Close" at bounding box center [616, 12] width 44 height 13
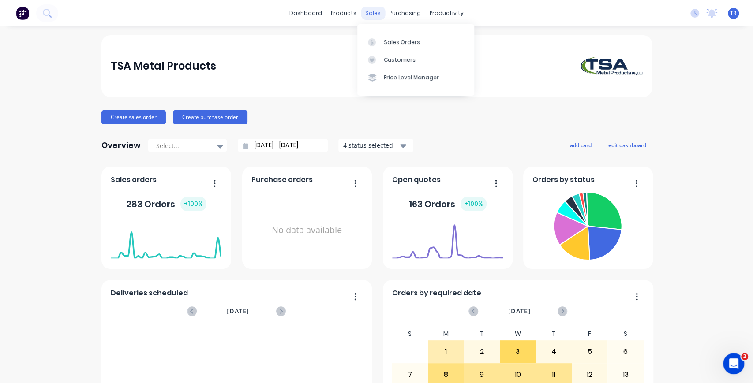
click at [367, 15] on div "sales" at bounding box center [373, 13] width 24 height 13
click at [381, 37] on link "Sales Orders" at bounding box center [415, 42] width 117 height 18
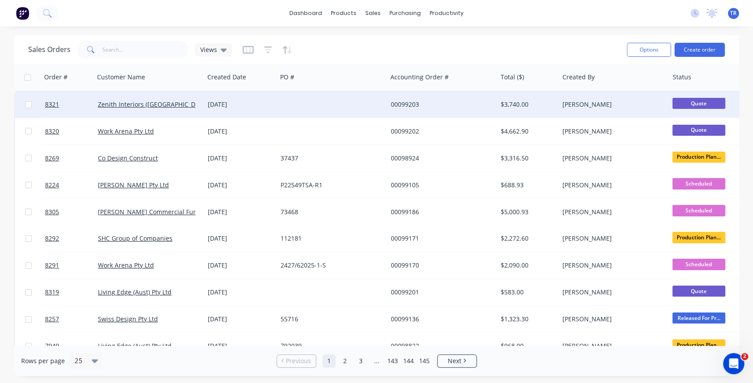
click at [289, 100] on div at bounding box center [332, 104] width 110 height 26
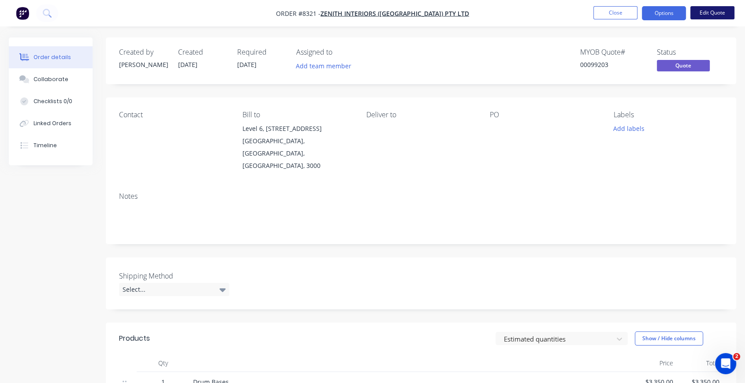
click at [708, 12] on button "Edit Quote" at bounding box center [713, 12] width 44 height 13
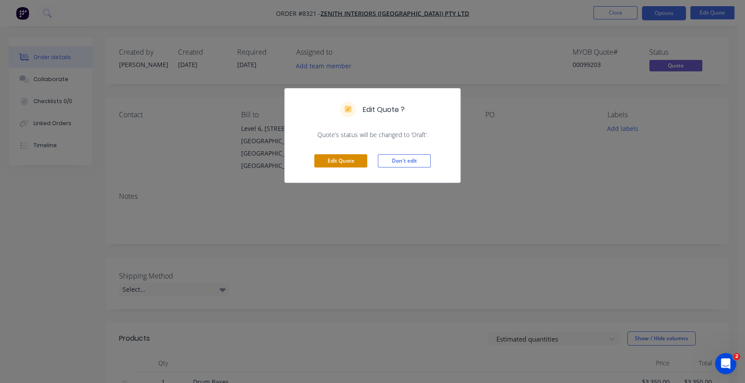
click at [346, 158] on button "Edit Quote" at bounding box center [340, 160] width 53 height 13
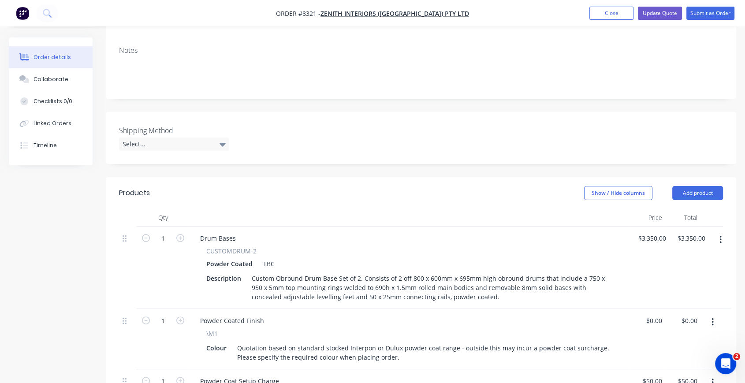
scroll to position [196, 0]
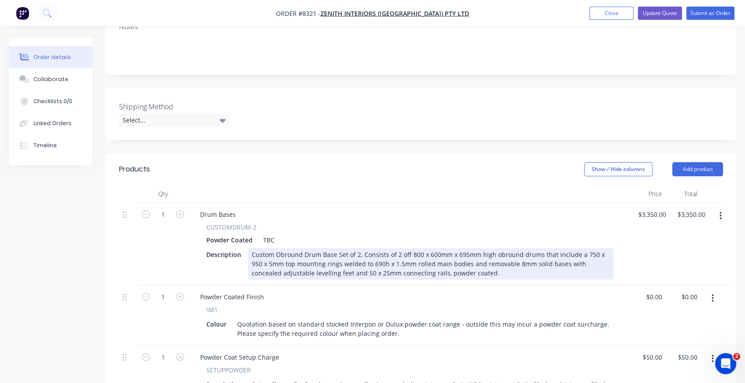
click at [464, 248] on div "Custom Obround Drum Base Set of 2. Consists of 2 off 800 x 600mm x 695mm high o…" at bounding box center [431, 263] width 366 height 31
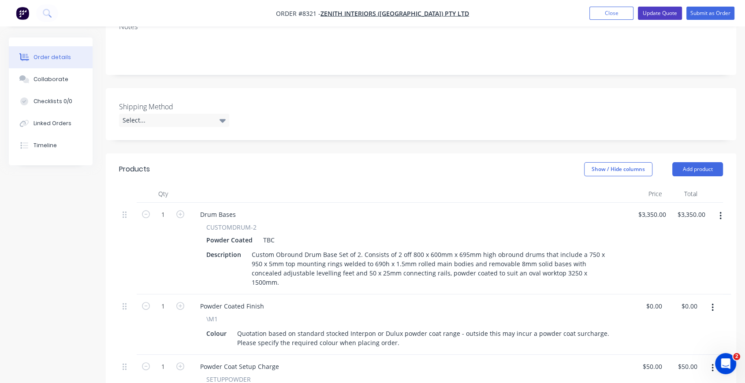
click at [669, 12] on button "Update Quote" at bounding box center [660, 13] width 44 height 13
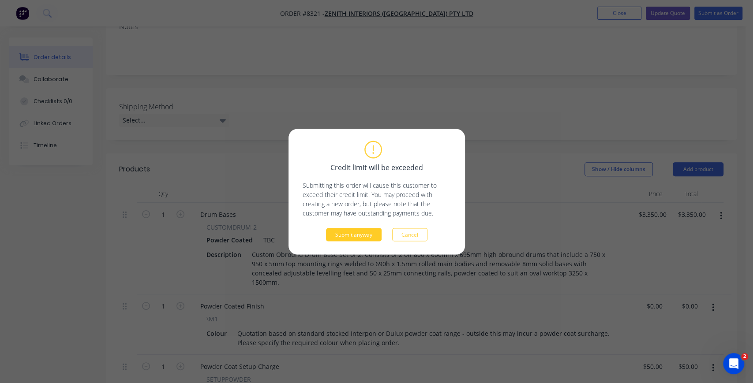
click at [363, 237] on button "Submit anyway" at bounding box center [354, 234] width 56 height 13
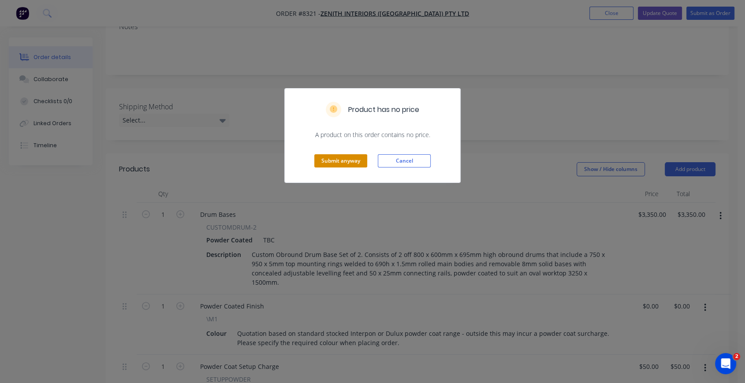
click at [353, 159] on button "Submit anyway" at bounding box center [340, 160] width 53 height 13
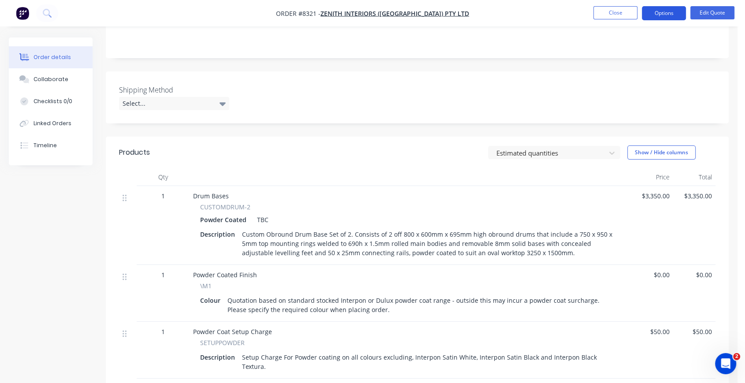
click at [673, 16] on button "Options" at bounding box center [664, 13] width 44 height 14
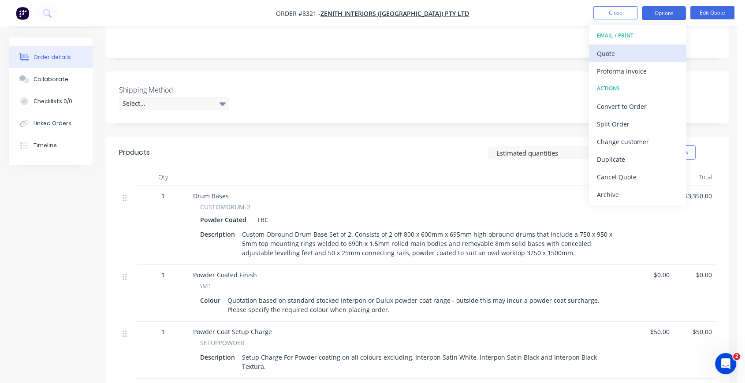
click at [642, 55] on div "Quote" at bounding box center [637, 53] width 81 height 13
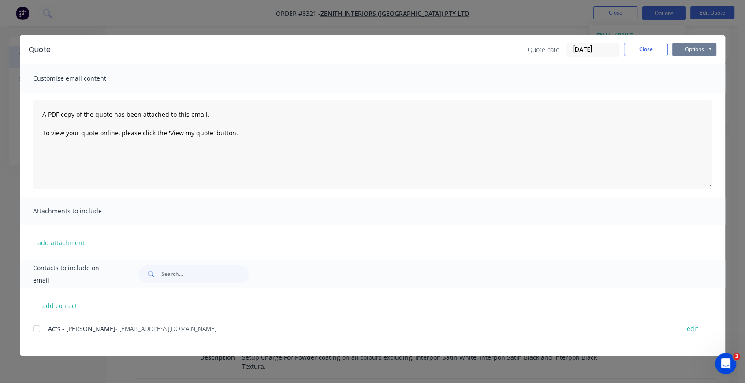
click at [689, 50] on button "Options" at bounding box center [695, 49] width 44 height 13
click at [703, 65] on button "Preview" at bounding box center [701, 65] width 56 height 15
click at [634, 52] on button "Close" at bounding box center [646, 49] width 44 height 13
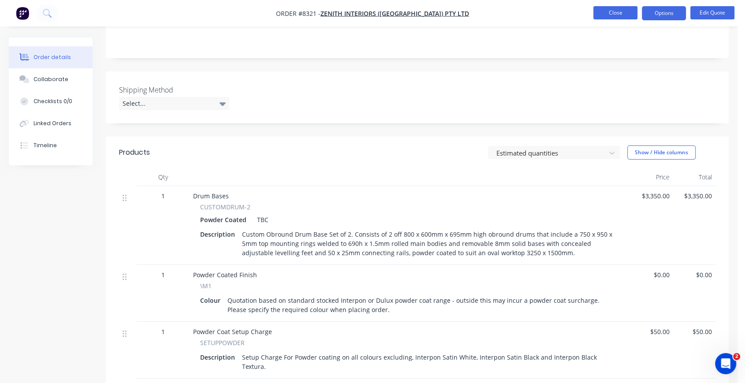
click at [617, 13] on button "Close" at bounding box center [616, 12] width 44 height 13
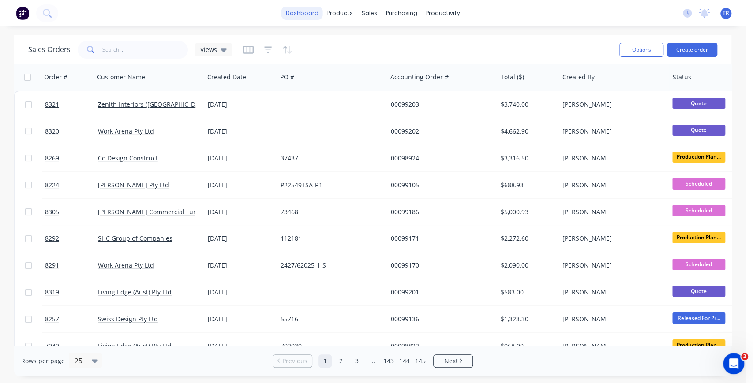
click at [317, 11] on link "dashboard" at bounding box center [301, 13] width 41 height 13
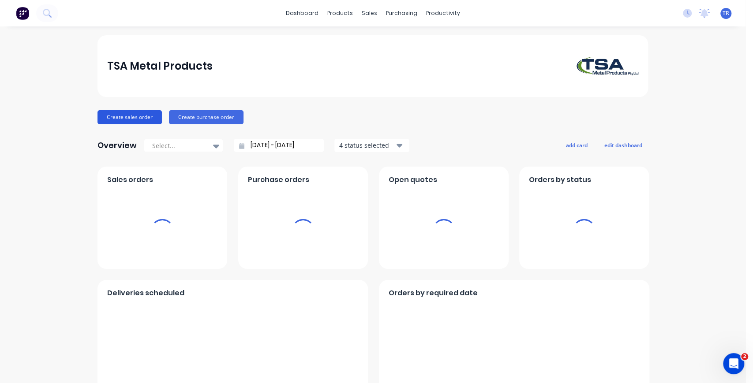
click at [143, 116] on button "Create sales order" at bounding box center [129, 117] width 64 height 14
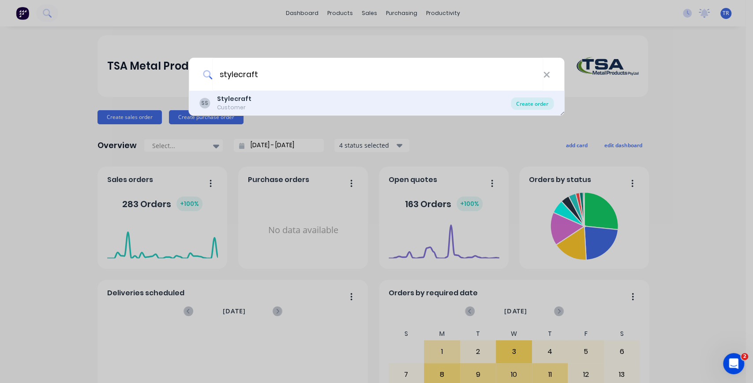
type input "stylecraft"
click at [544, 104] on div "Create order" at bounding box center [532, 103] width 43 height 12
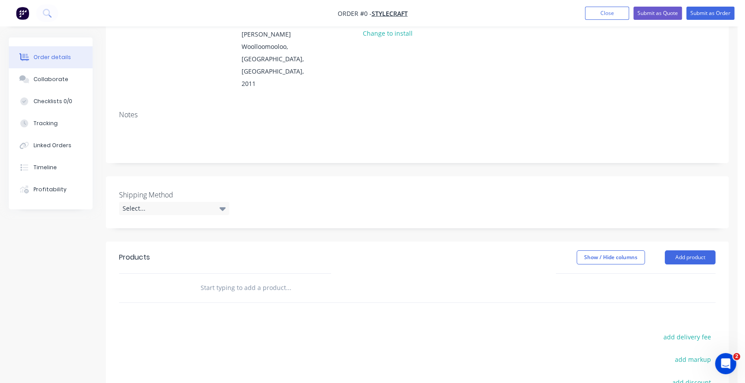
scroll to position [131, 0]
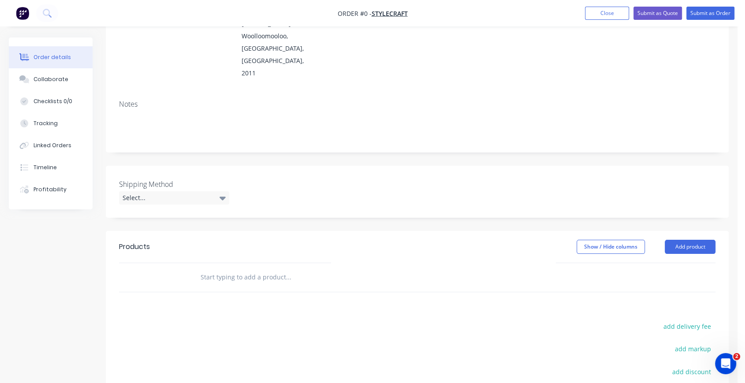
click at [257, 269] on input "text" at bounding box center [288, 278] width 176 height 18
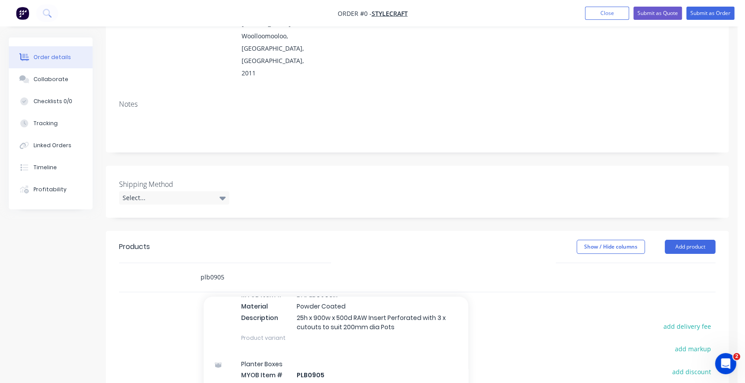
scroll to position [392, 0]
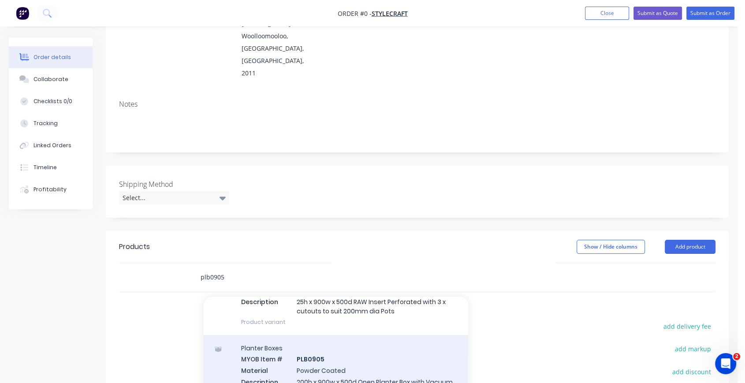
type input "plb0905"
click at [382, 342] on div "Planter Boxes MYOB Item # PLB0905 Material Powder Coated Description 200h x 900…" at bounding box center [336, 375] width 265 height 80
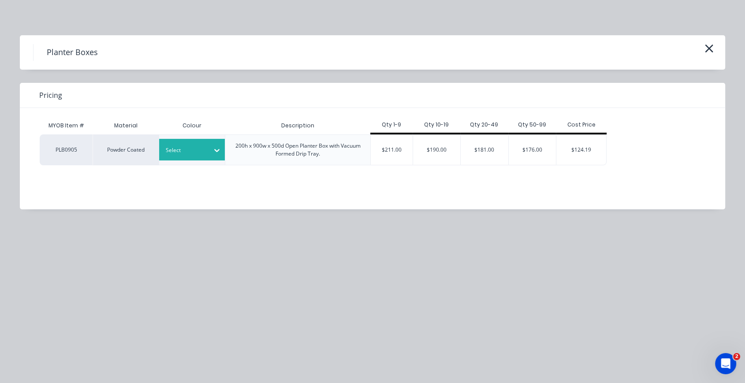
click at [198, 150] on div at bounding box center [186, 151] width 40 height 10
type input "satin white"
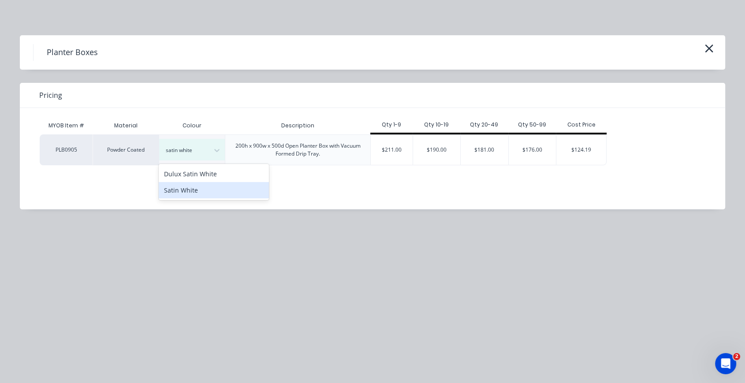
click at [202, 193] on div "Satin White" at bounding box center [214, 190] width 110 height 16
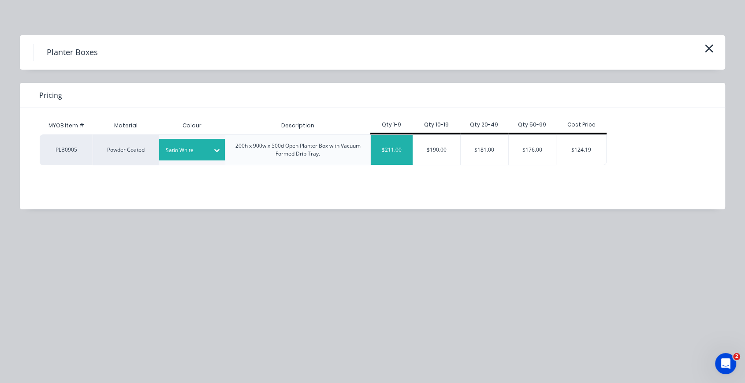
click at [383, 145] on div "$211.00" at bounding box center [392, 150] width 42 height 30
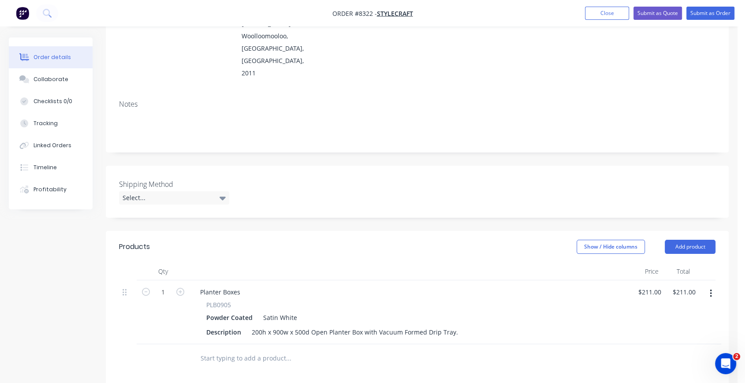
click at [248, 350] on input "text" at bounding box center [288, 359] width 176 height 18
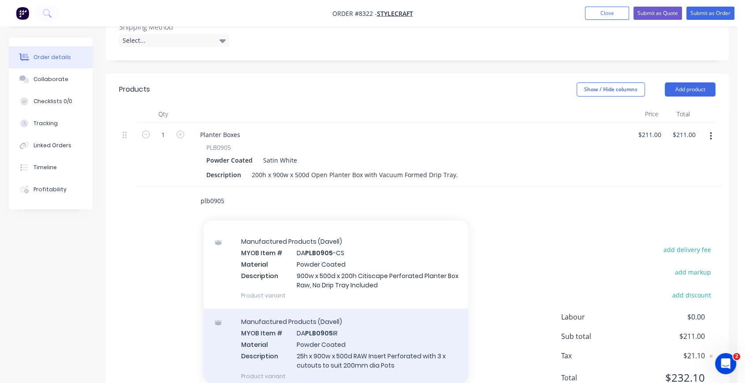
scroll to position [392, 0]
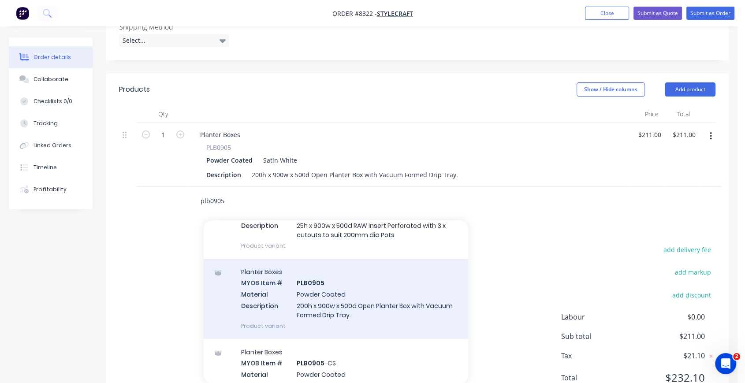
type input "plb0905"
click at [381, 272] on div "Planter Boxes MYOB Item # PLB0905 Material Powder Coated Description 200h x 900…" at bounding box center [336, 299] width 265 height 80
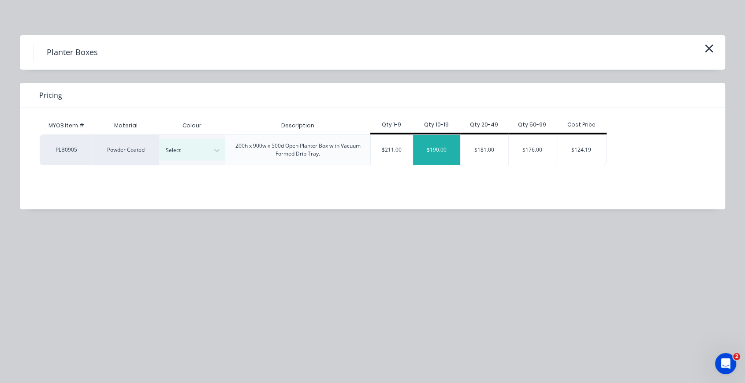
click at [445, 152] on div "$190.00" at bounding box center [437, 150] width 48 height 30
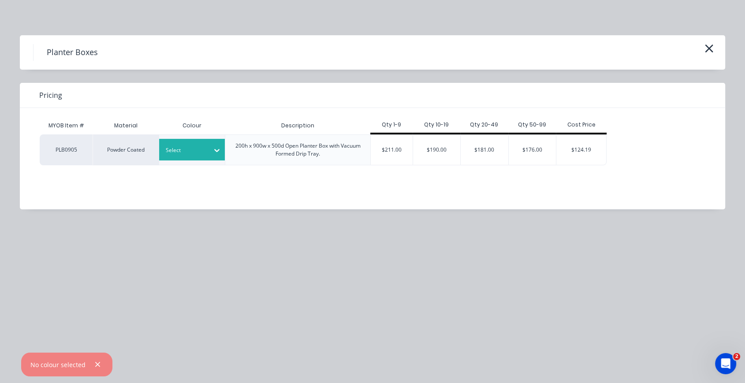
click at [203, 150] on div at bounding box center [186, 151] width 40 height 10
type input "satin white"
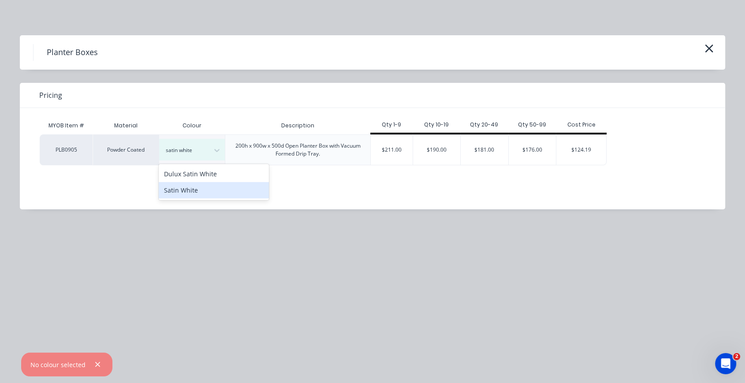
click at [198, 196] on div "Satin White" at bounding box center [214, 190] width 110 height 16
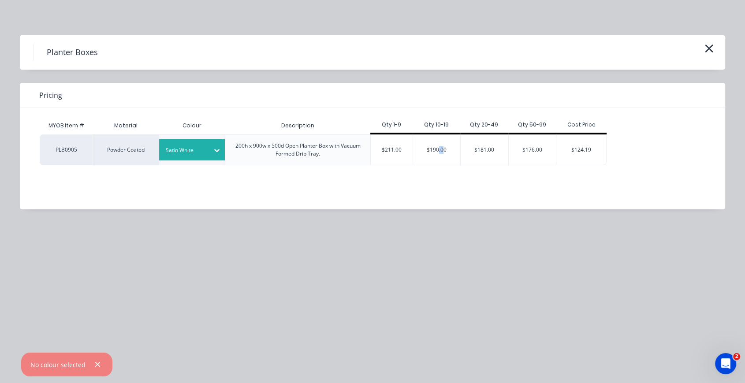
drag, startPoint x: 438, startPoint y: 153, endPoint x: 443, endPoint y: 159, distance: 6.9
click at [443, 159] on div "$190.00" at bounding box center [437, 150] width 48 height 30
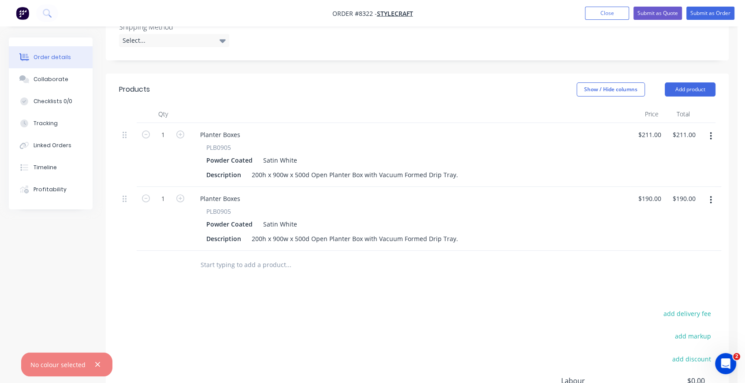
click at [264, 256] on input "text" at bounding box center [288, 265] width 176 height 18
type input "15"
type input "$2,850.00"
click at [215, 269] on div "Products Show / Hide columns Add product Qty Price Total 1 Planter Boxes PLB090…" at bounding box center [417, 273] width 623 height 398
click at [712, 128] on button "button" at bounding box center [711, 136] width 21 height 16
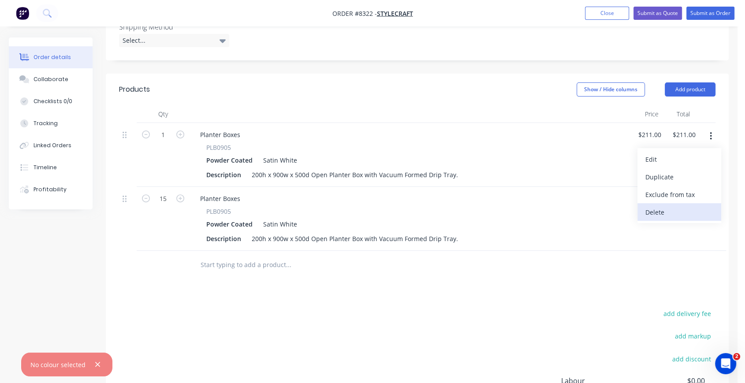
click at [683, 206] on div "Delete" at bounding box center [680, 212] width 68 height 13
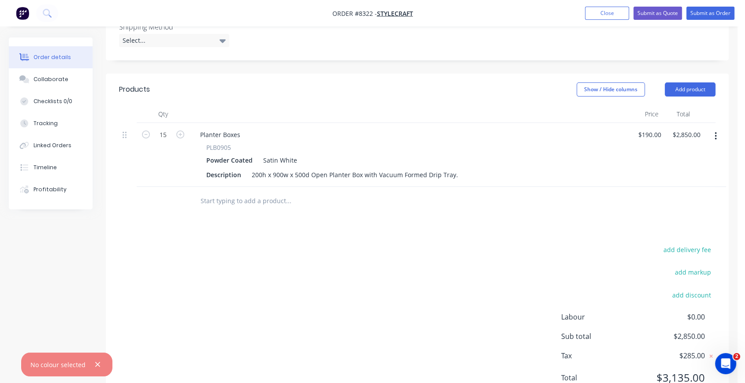
drag, startPoint x: 270, startPoint y: 165, endPoint x: 276, endPoint y: 168, distance: 6.9
click at [270, 192] on input "text" at bounding box center [288, 201] width 176 height 18
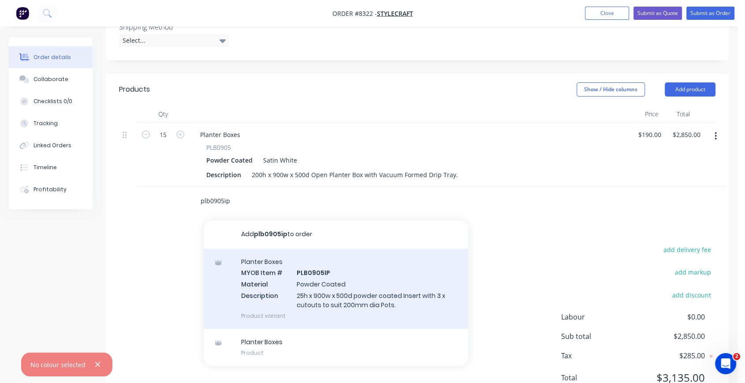
type input "plb0905ip"
click at [379, 258] on div "Planter Boxes MYOB Item # PLB0905IP Material Powder Coated Description 25h x 90…" at bounding box center [336, 289] width 265 height 80
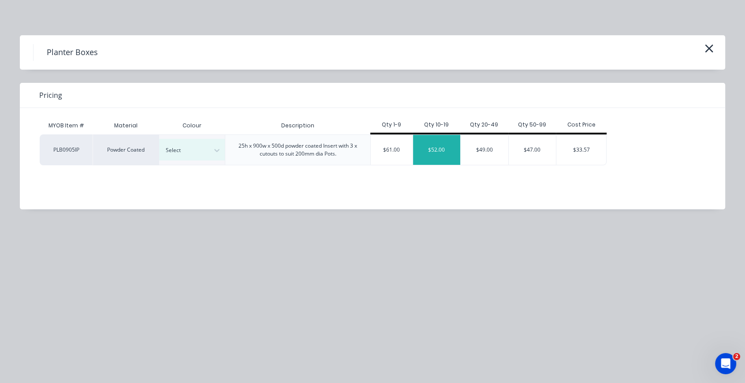
click at [447, 151] on div "$52.00" at bounding box center [437, 150] width 48 height 30
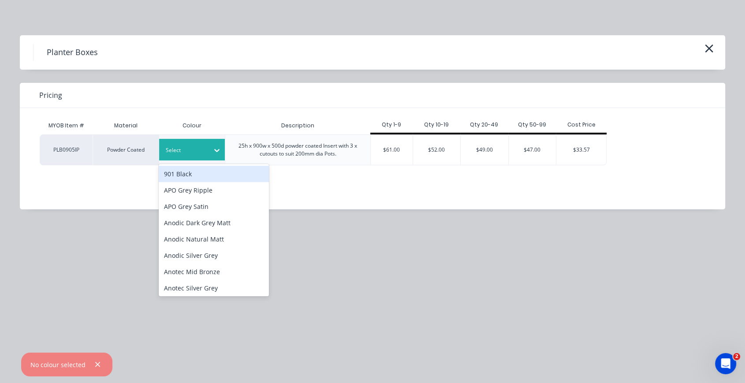
click at [178, 155] on div "Select" at bounding box center [184, 150] width 49 height 11
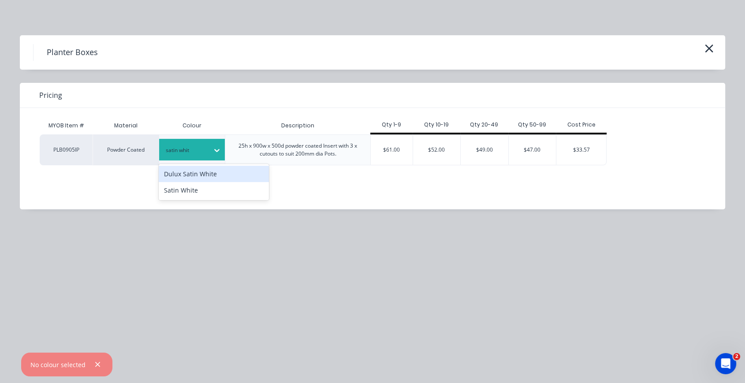
type input "satin white"
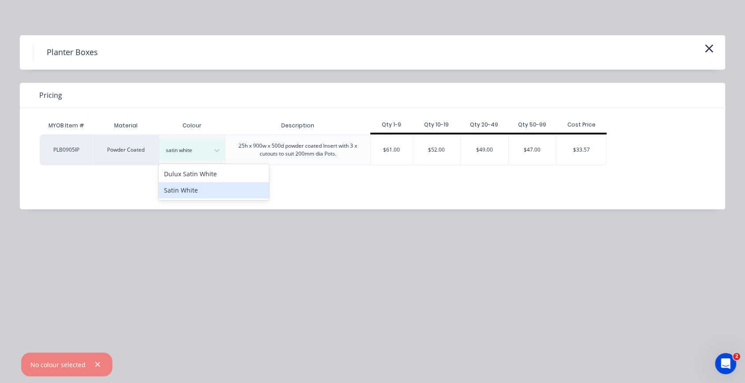
click at [204, 190] on div "Satin White" at bounding box center [214, 190] width 110 height 16
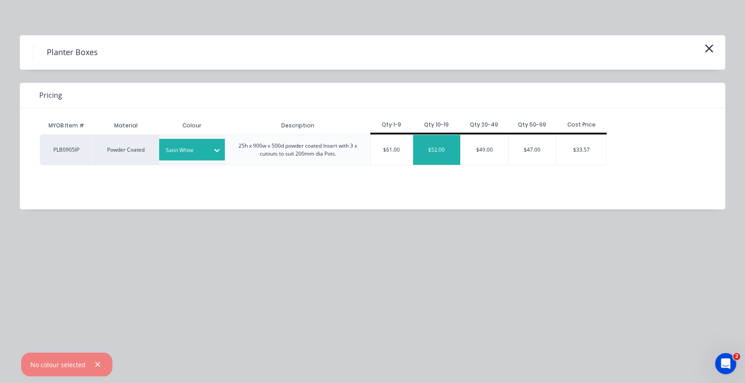
click at [441, 149] on div "$52.00" at bounding box center [437, 150] width 48 height 30
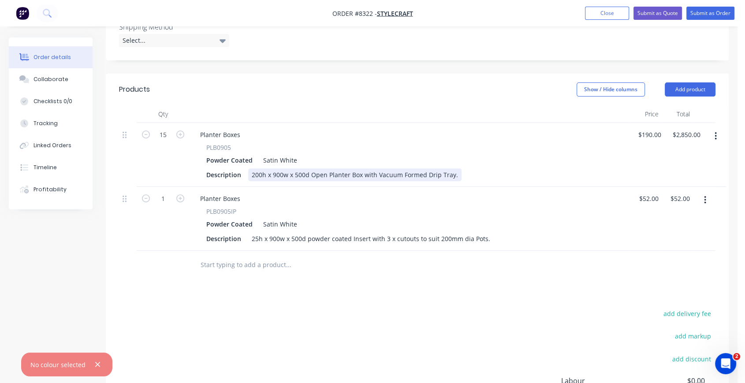
click at [376, 168] on div "200h x 900w x 500d Open Planter Box with Vacuum Formed Drip Tray." at bounding box center [354, 174] width 213 height 13
click at [404, 168] on div "200h x 900w x 500d Open Planter Box with Drip Tray." at bounding box center [330, 174] width 164 height 13
click at [511, 250] on div "Products Show / Hide columns Add product Qty Price Total 15 Planter Boxes PLB09…" at bounding box center [417, 273] width 623 height 398
type input "15"
type input "$780.00"
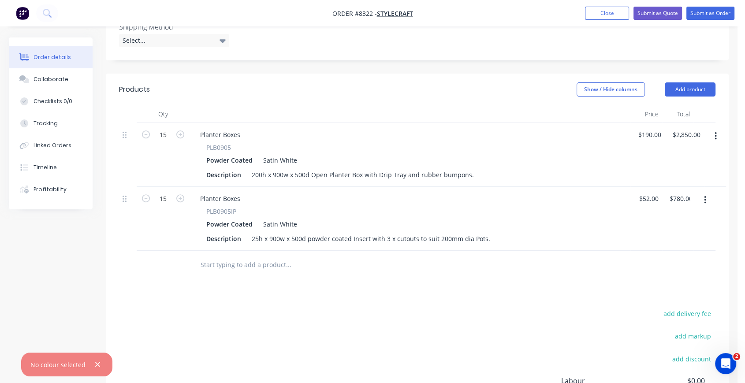
click at [397, 265] on div "Products Show / Hide columns Add product Qty Price Total 15 Planter Boxes PLB09…" at bounding box center [417, 273] width 623 height 398
drag, startPoint x: 663, startPoint y: 96, endPoint x: 613, endPoint y: 98, distance: 50.4
click at [613, 123] on div "15 Planter Boxes PLB0905 Powder Coated Satin White Description 200h x 900w x 50…" at bounding box center [417, 155] width 597 height 64
drag, startPoint x: 652, startPoint y: 97, endPoint x: 632, endPoint y: 97, distance: 20.3
click at [632, 123] on div "190 190" at bounding box center [643, 155] width 24 height 64
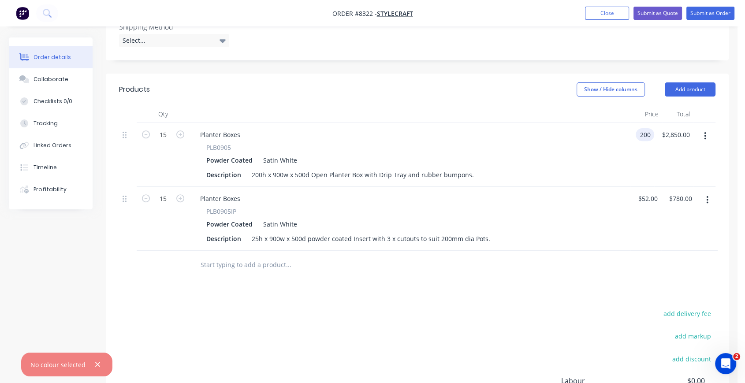
type input "$200.00"
type input "$3,000.00"
click at [626, 143] on div "PLB0905 Powder Coated Satin White Description 200h x 900w x 500d Open Planter B…" at bounding box center [410, 162] width 434 height 38
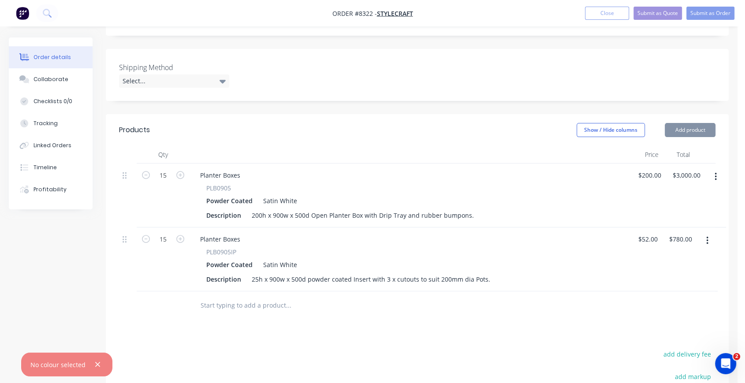
scroll to position [222, 0]
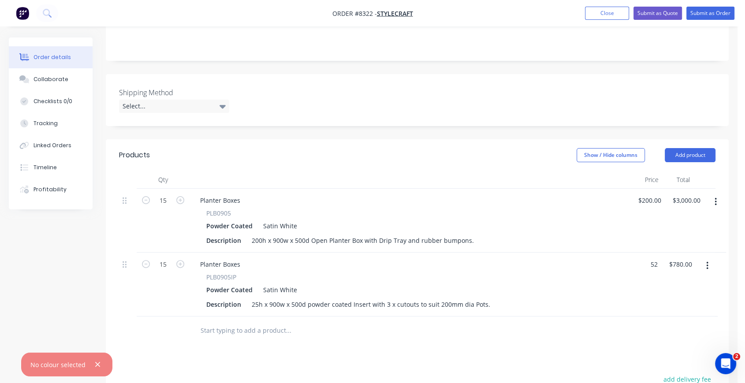
drag, startPoint x: 660, startPoint y: 227, endPoint x: 607, endPoint y: 225, distance: 53.0
click at [607, 253] on div "15 Planter Boxes PLB0905IP Powder Coated Satin White Description 25h x 900w x 5…" at bounding box center [417, 285] width 597 height 64
drag, startPoint x: 658, startPoint y: 227, endPoint x: 639, endPoint y: 228, distance: 19.4
click at [639, 253] on div "52 52" at bounding box center [645, 285] width 29 height 64
type input "$64.00"
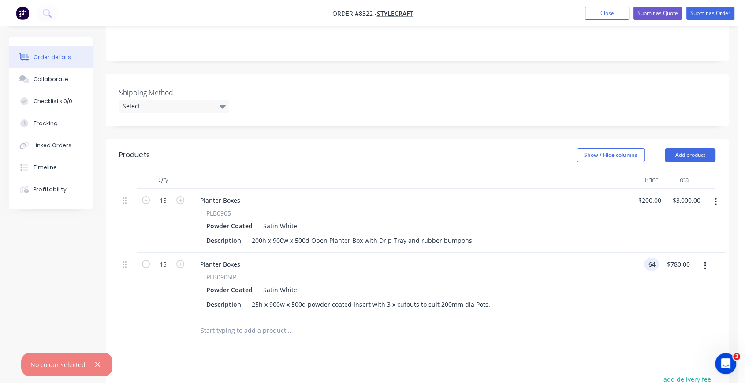
type input "$960.00"
drag, startPoint x: 399, startPoint y: 307, endPoint x: 370, endPoint y: 300, distance: 30.3
click at [399, 317] on div at bounding box center [349, 331] width 318 height 29
drag, startPoint x: 278, startPoint y: 292, endPoint x: 287, endPoint y: 295, distance: 8.8
click at [278, 322] on input "text" at bounding box center [288, 331] width 176 height 18
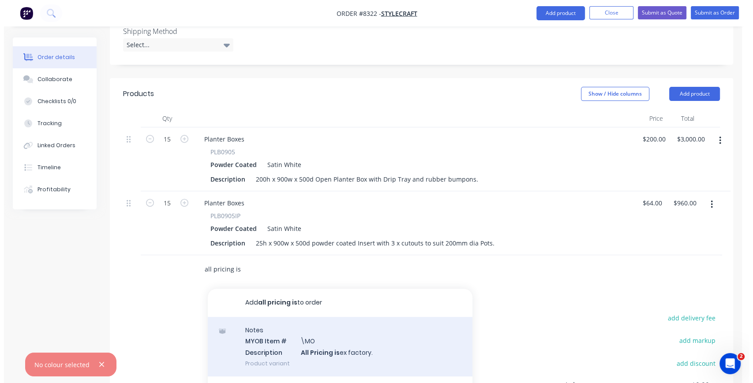
scroll to position [352, 0]
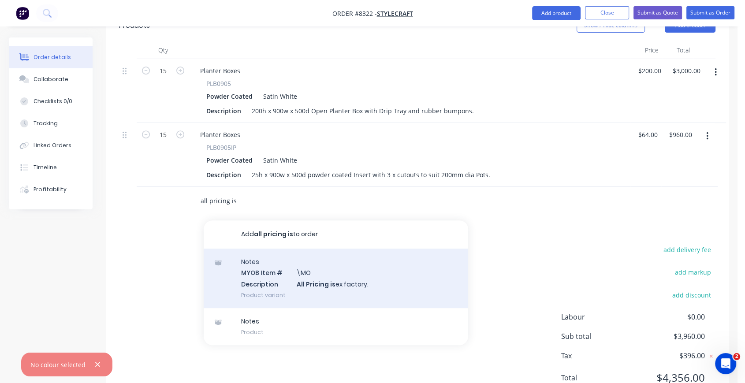
type input "all pricing is"
click at [406, 249] on div "Notes MYOB Item # \MO Description All Pricing is ex factory. Product variant" at bounding box center [336, 279] width 265 height 60
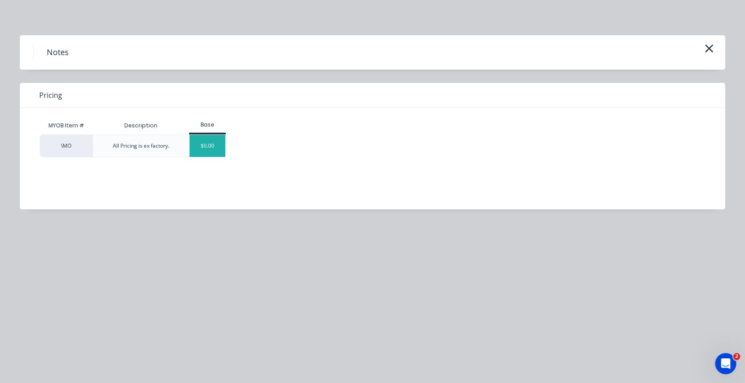
click at [202, 145] on div "$0.00" at bounding box center [208, 146] width 36 height 22
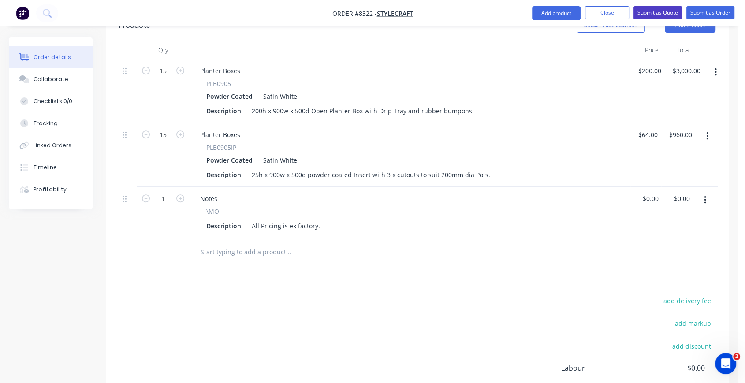
click at [658, 11] on button "Submit as Quote" at bounding box center [658, 12] width 49 height 13
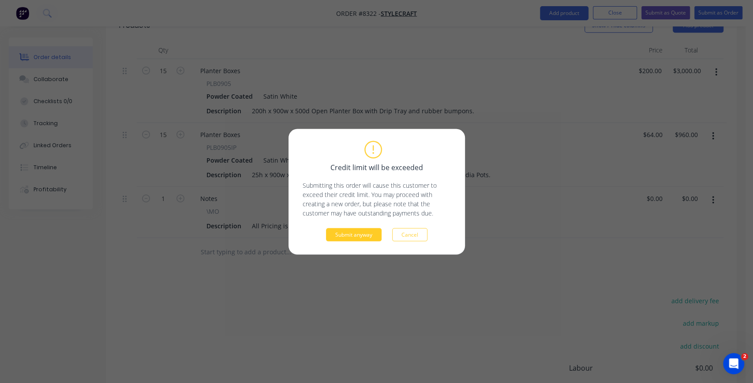
click at [351, 235] on button "Submit anyway" at bounding box center [354, 234] width 56 height 13
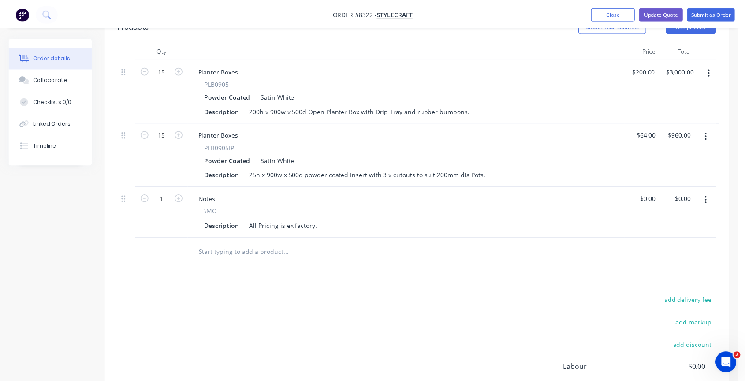
scroll to position [296, 0]
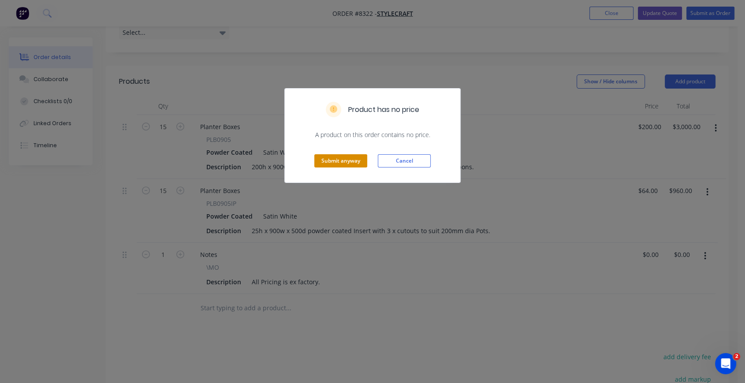
click at [344, 162] on button "Submit anyway" at bounding box center [340, 160] width 53 height 13
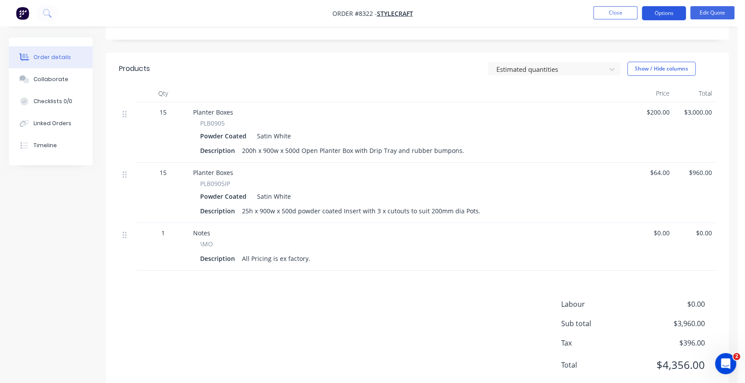
click at [674, 8] on button "Options" at bounding box center [664, 13] width 44 height 14
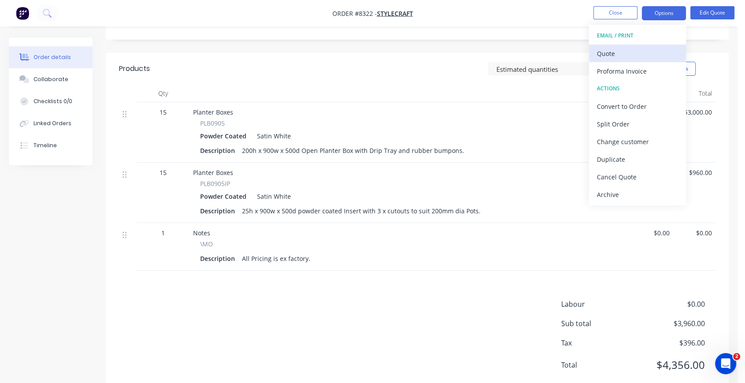
click at [605, 55] on div "Quote" at bounding box center [637, 53] width 81 height 13
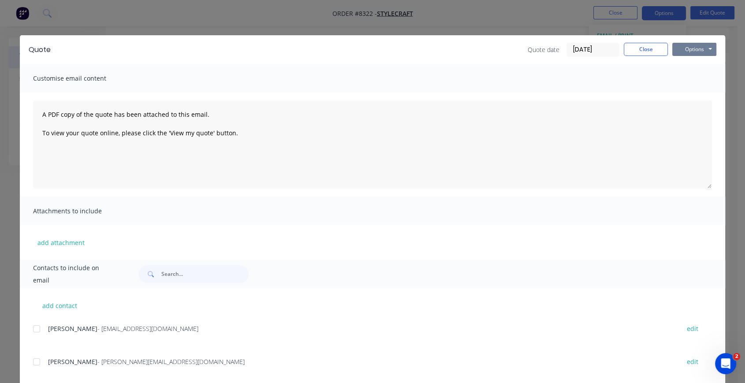
click at [683, 51] on button "Options" at bounding box center [695, 49] width 44 height 13
click at [680, 66] on button "Preview" at bounding box center [701, 65] width 56 height 15
click at [643, 49] on button "Close" at bounding box center [646, 49] width 44 height 13
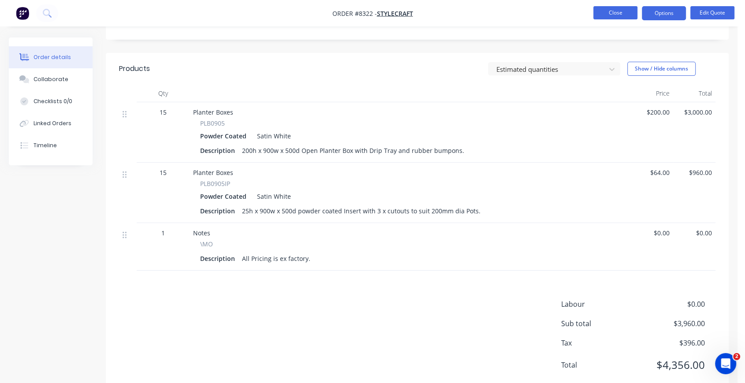
click at [625, 14] on button "Close" at bounding box center [616, 12] width 44 height 13
